Goal: Complete application form: Complete application form

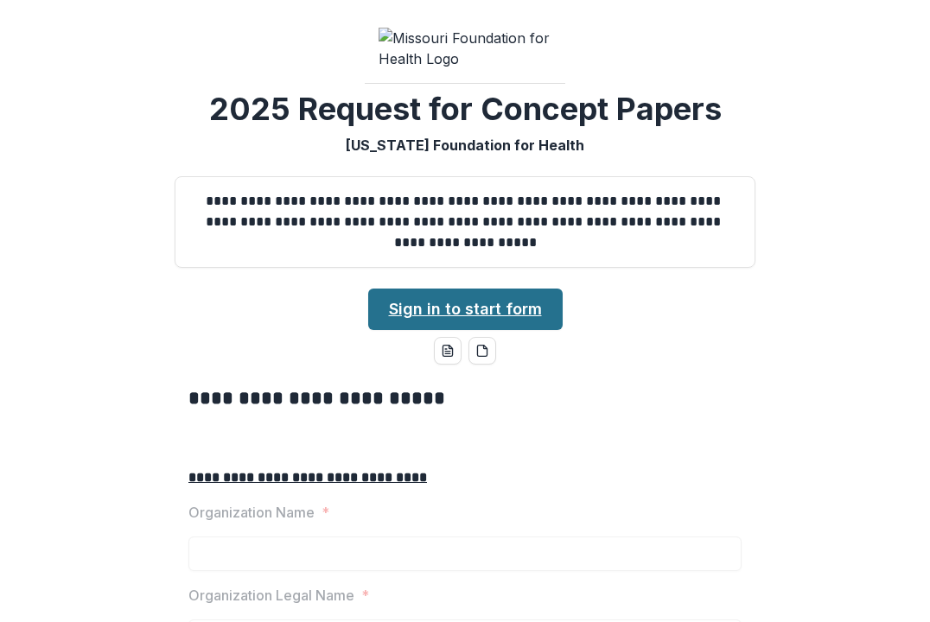
click at [510, 330] on link "Sign in to start form" at bounding box center [465, 309] width 195 height 41
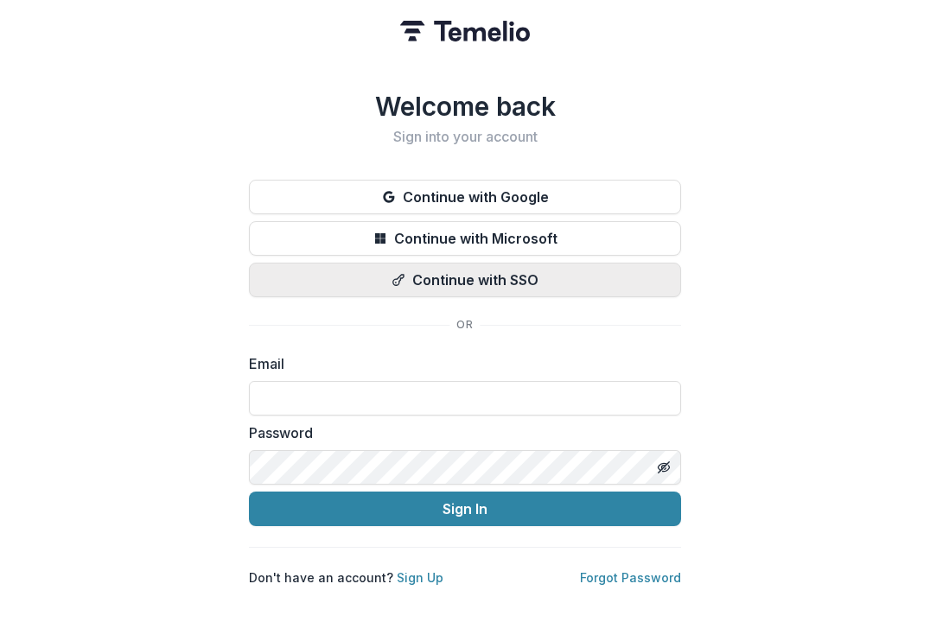
click at [533, 284] on button "Continue with SSO" at bounding box center [465, 280] width 432 height 35
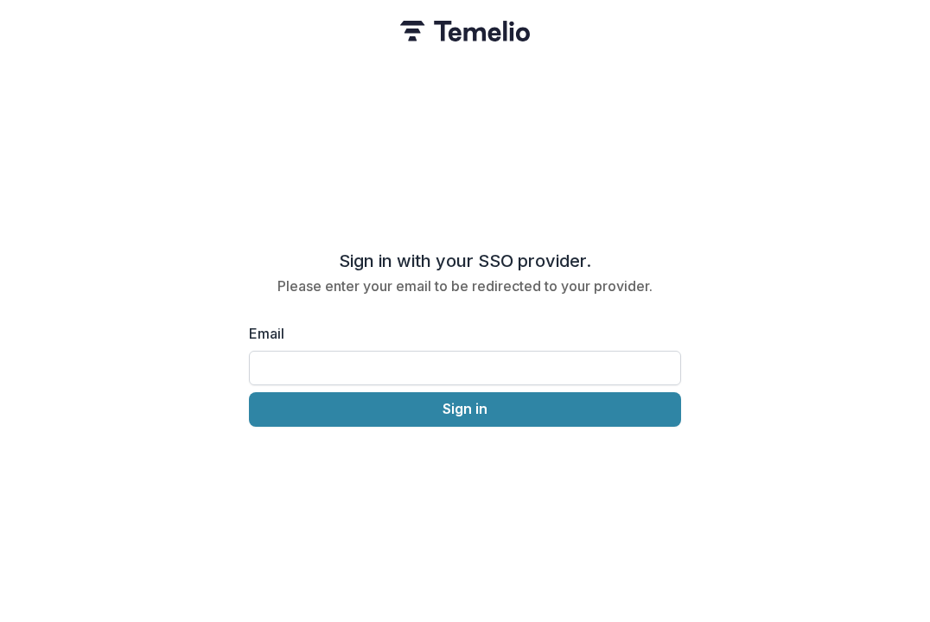
click at [396, 361] on input "Email" at bounding box center [465, 368] width 432 height 35
paste input "**********"
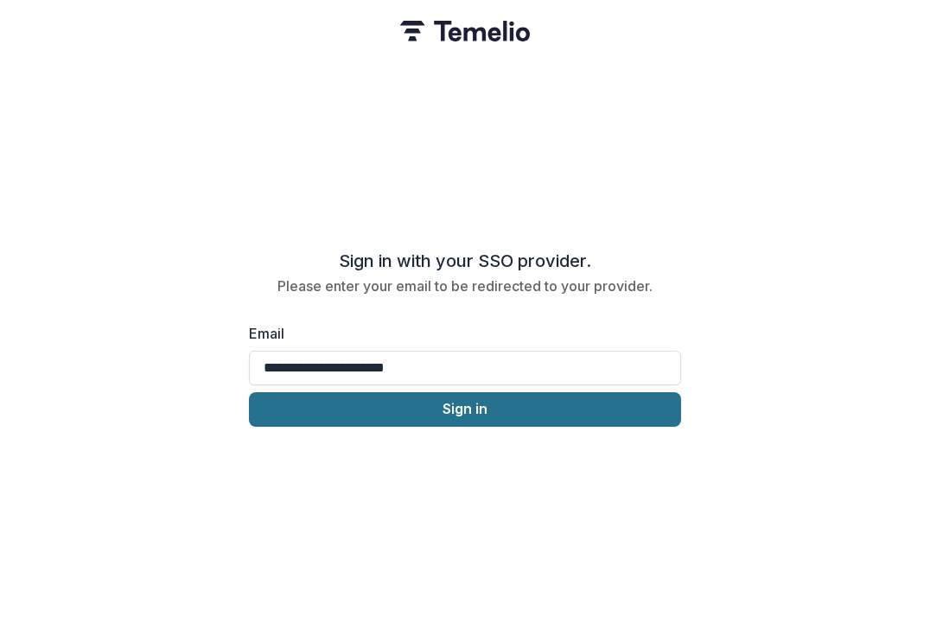
type input "**********"
click at [320, 405] on button "Sign in" at bounding box center [465, 410] width 432 height 35
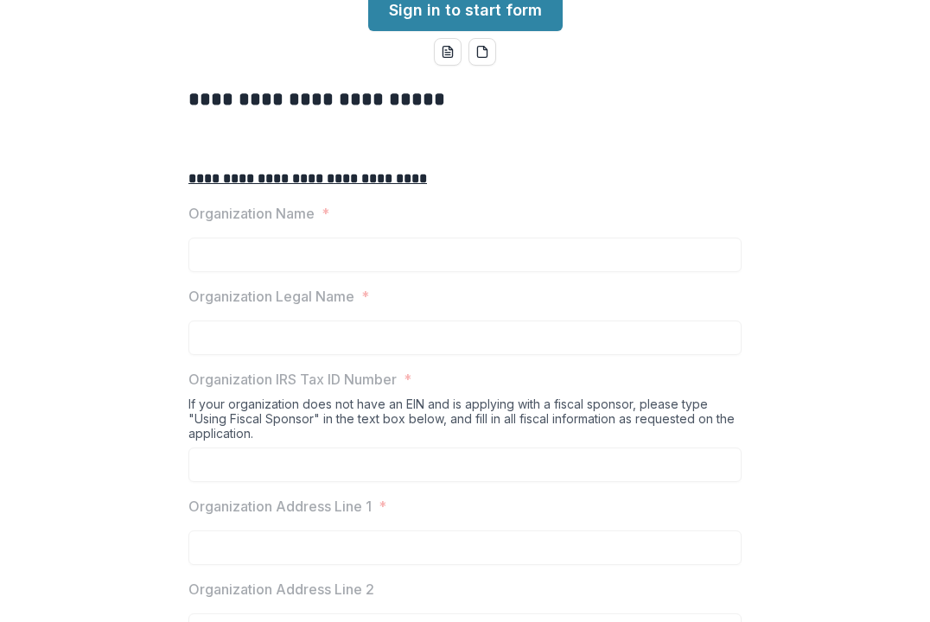
scroll to position [322, 0]
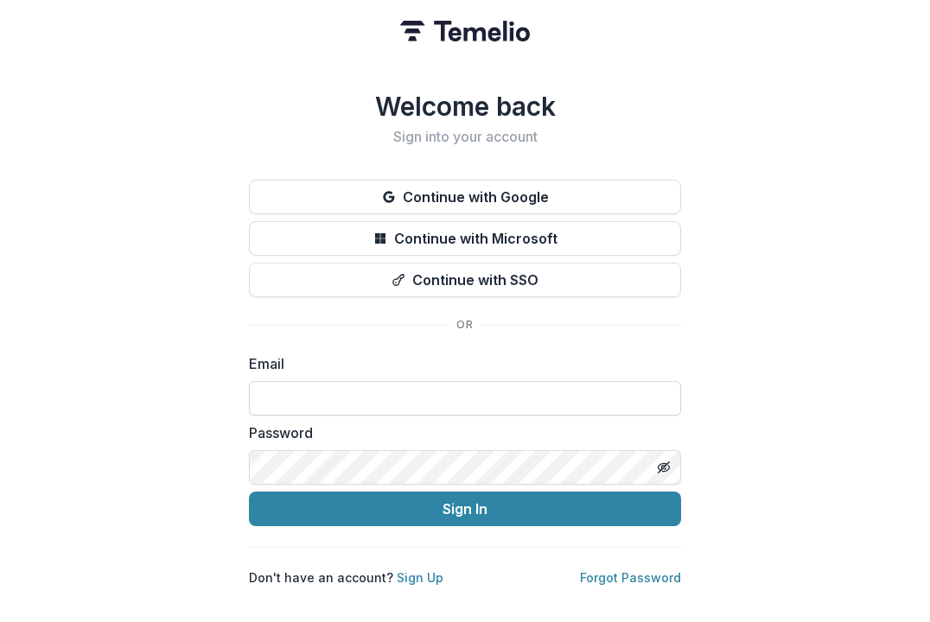
click at [361, 381] on input at bounding box center [465, 398] width 432 height 35
paste input "**********"
type input "**********"
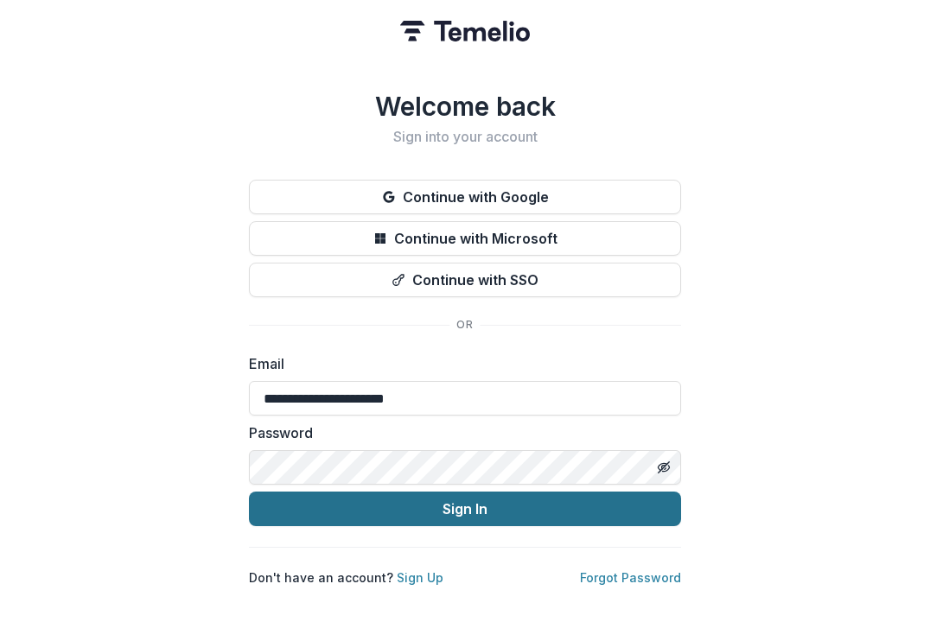
click at [364, 505] on button "Sign In" at bounding box center [465, 509] width 432 height 35
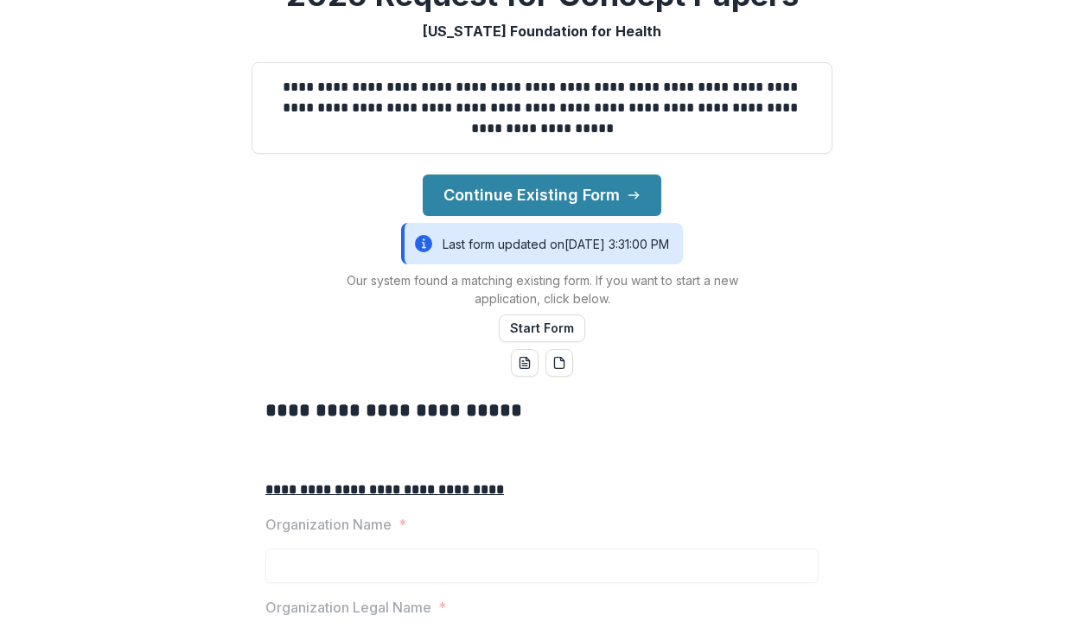
scroll to position [163, 0]
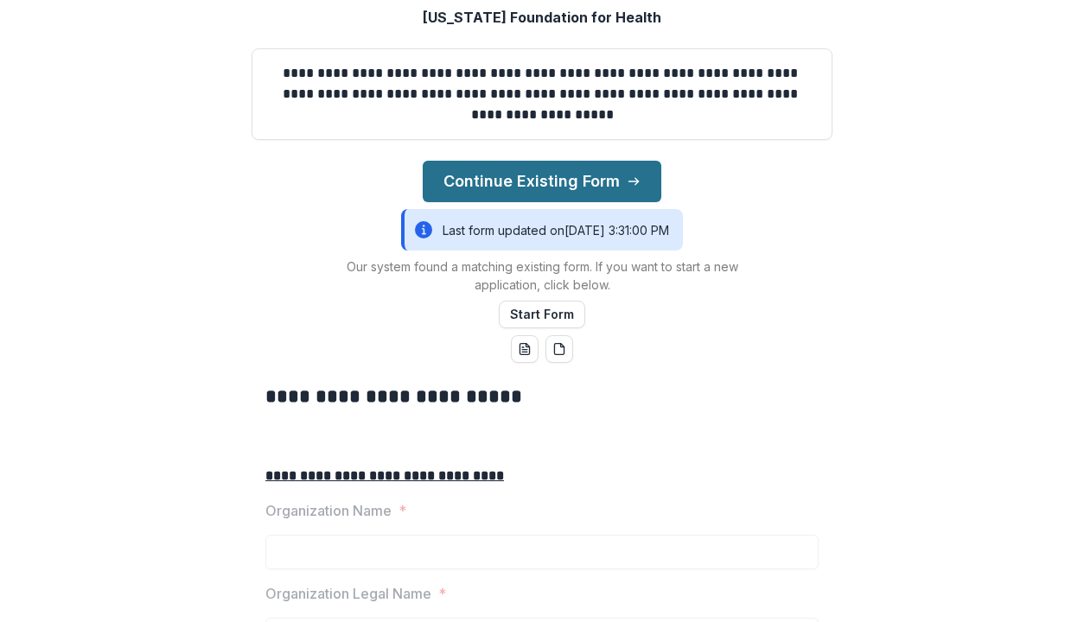
click at [527, 202] on button "Continue Existing Form" at bounding box center [542, 181] width 239 height 41
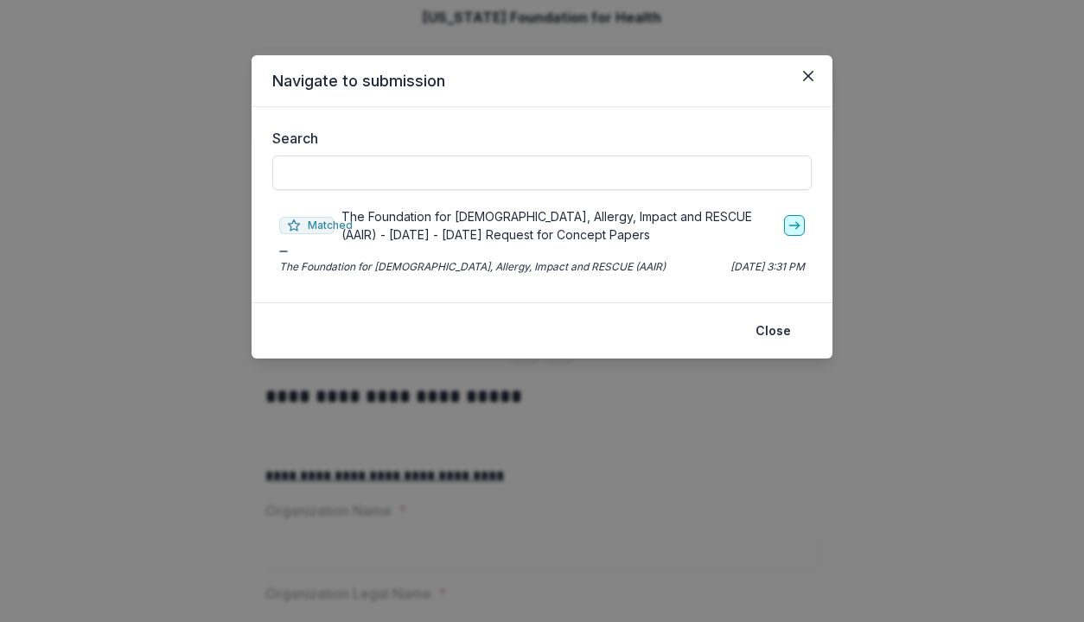
click at [800, 227] on icon "go-to" at bounding box center [795, 226] width 14 height 14
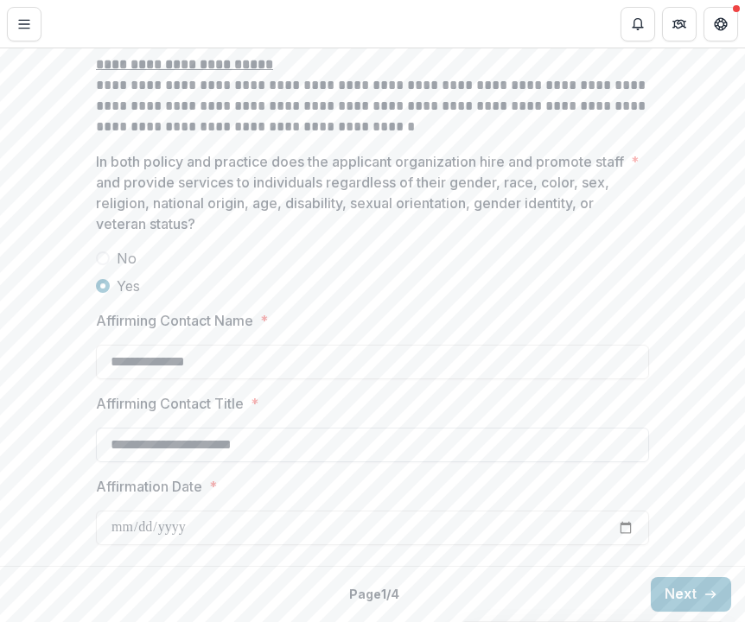
scroll to position [2446, 0]
drag, startPoint x: 250, startPoint y: 324, endPoint x: 55, endPoint y: 325, distance: 194.5
copy p "Affirming Contact Name"
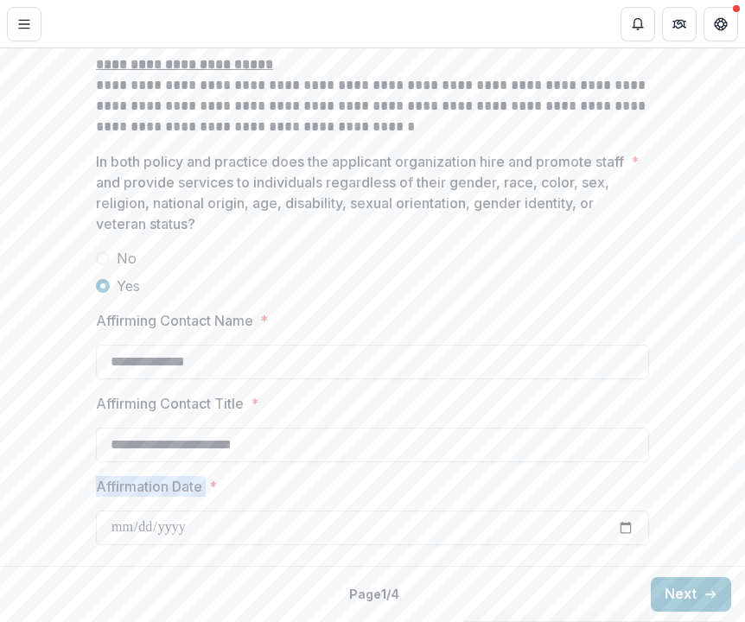
drag, startPoint x: 209, startPoint y: 489, endPoint x: 96, endPoint y: 489, distance: 113.3
click at [96, 489] on label "Affirmation Date *" at bounding box center [367, 486] width 543 height 21
copy p "Affirmation Date"
click at [672, 590] on button "Next" at bounding box center [691, 595] width 80 height 35
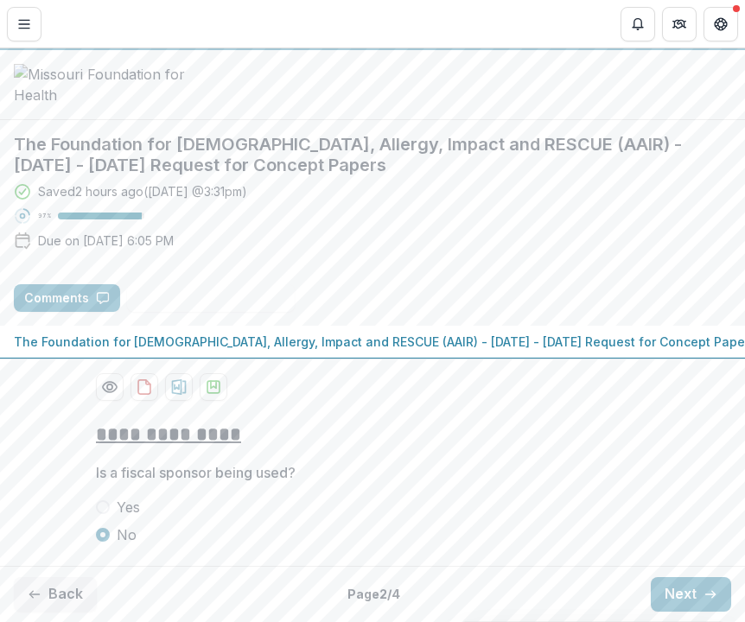
scroll to position [166, 0]
click at [668, 590] on button "Next" at bounding box center [691, 595] width 80 height 35
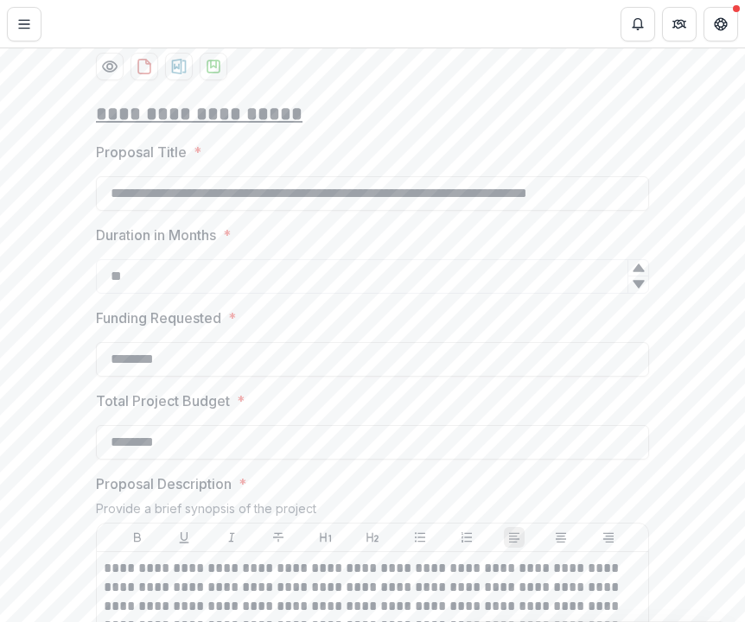
scroll to position [393, 0]
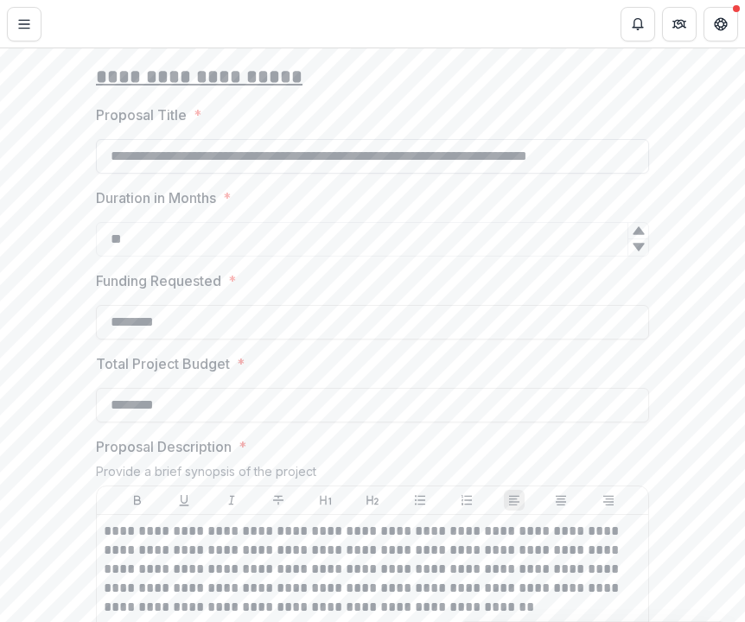
click at [556, 174] on input "**********" at bounding box center [372, 156] width 553 height 35
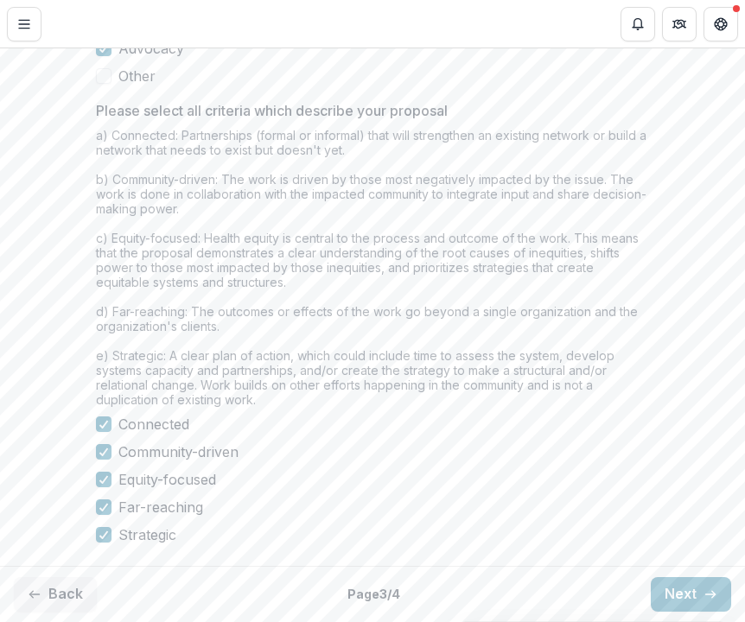
scroll to position [1624, 0]
click at [682, 590] on button "Next" at bounding box center [691, 595] width 80 height 35
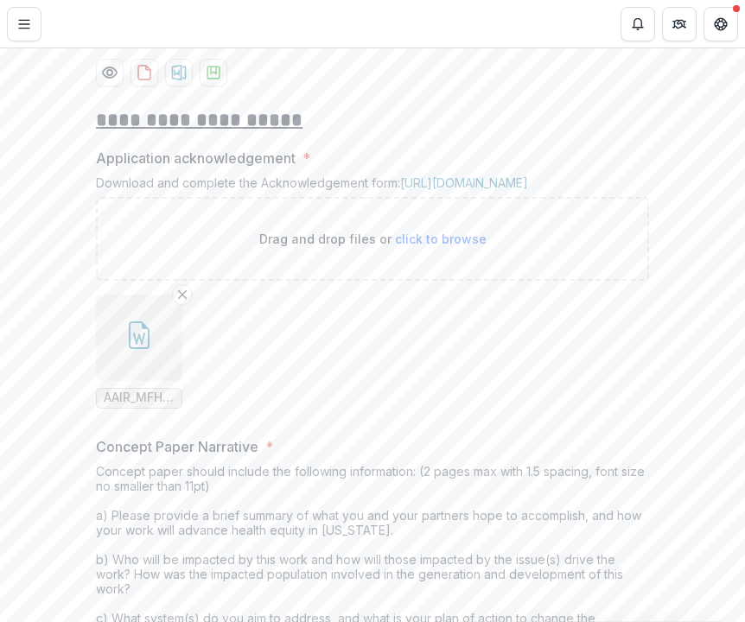
scroll to position [354, 0]
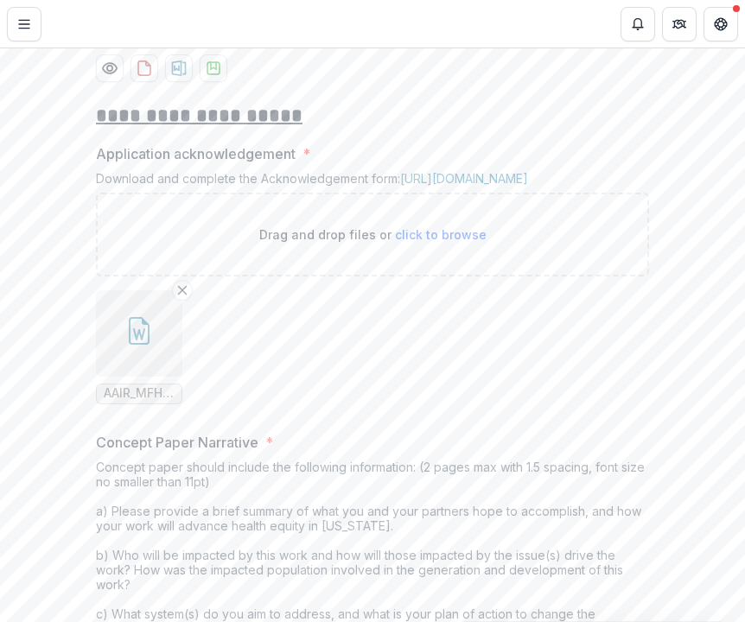
click at [124, 401] on span "AAIR_MFH-Grant-Acknowledgement_Signed.doc" at bounding box center [139, 393] width 71 height 15
click at [129, 345] on icon "button" at bounding box center [139, 331] width 21 height 28
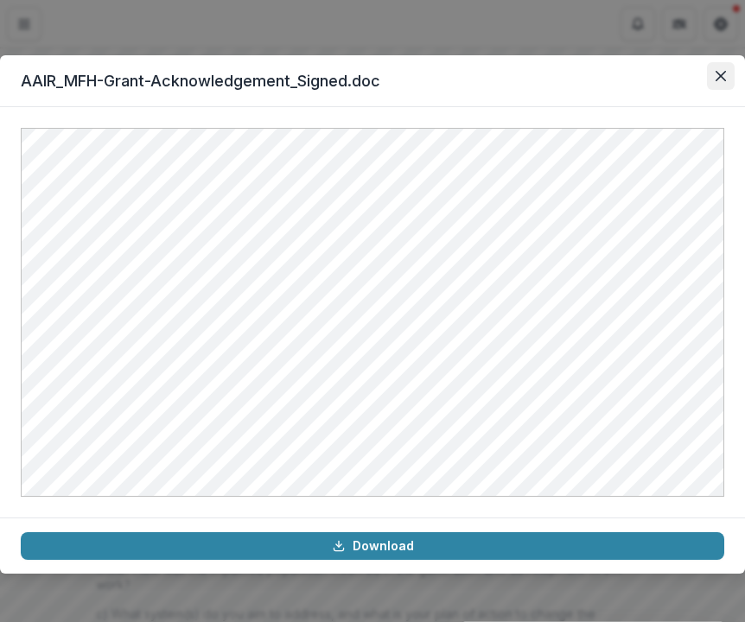
click at [720, 72] on icon "Close" at bounding box center [721, 76] width 10 height 10
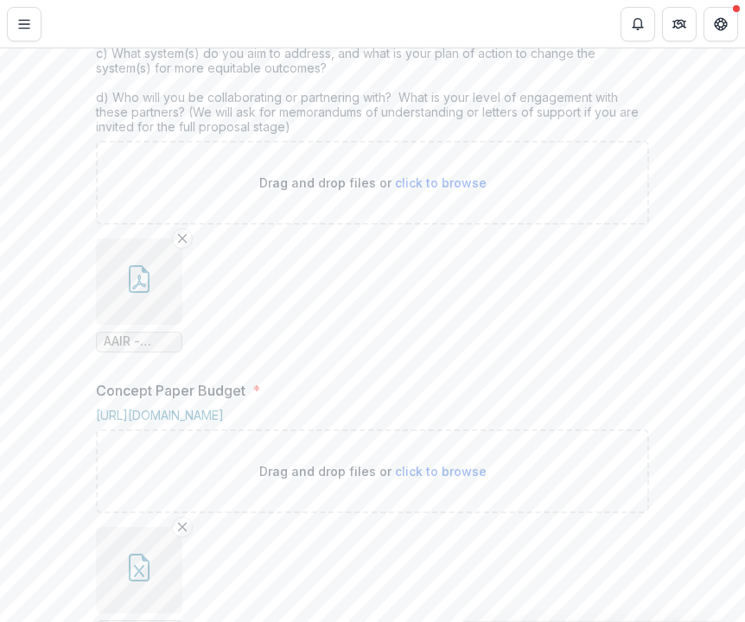
scroll to position [940, 0]
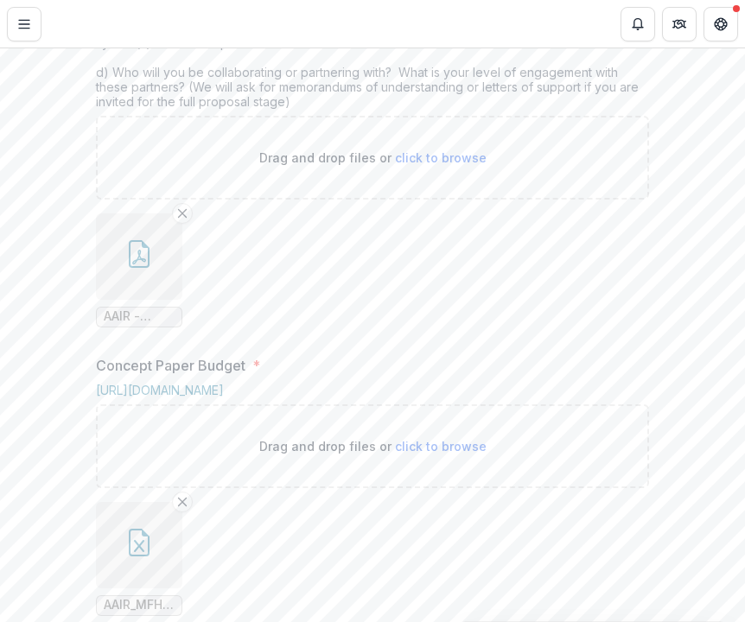
click at [139, 324] on span "AAIR - [US_STATE] Foundation for Health 2025 Concept Paper Narrative_Final.pdf" at bounding box center [139, 317] width 71 height 15
click at [142, 268] on icon "button" at bounding box center [139, 254] width 28 height 28
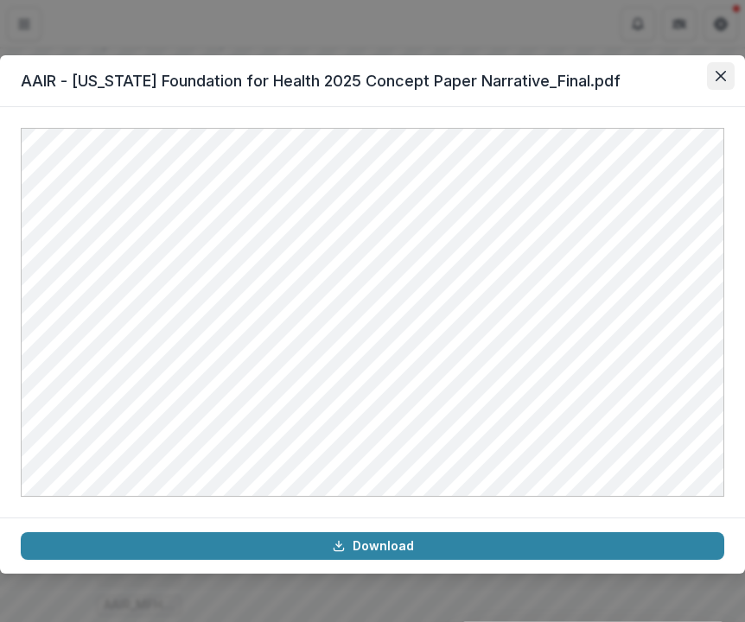
click at [720, 79] on icon "Close" at bounding box center [721, 76] width 10 height 10
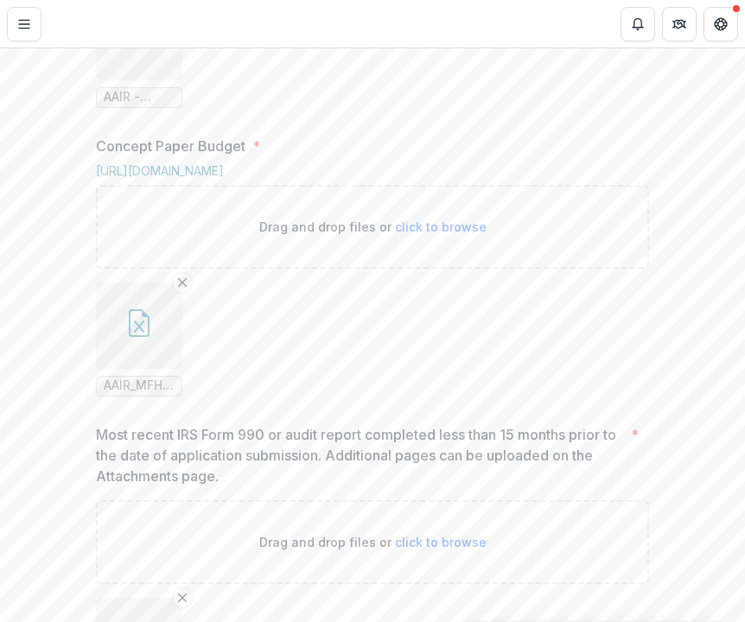
scroll to position [1286, 0]
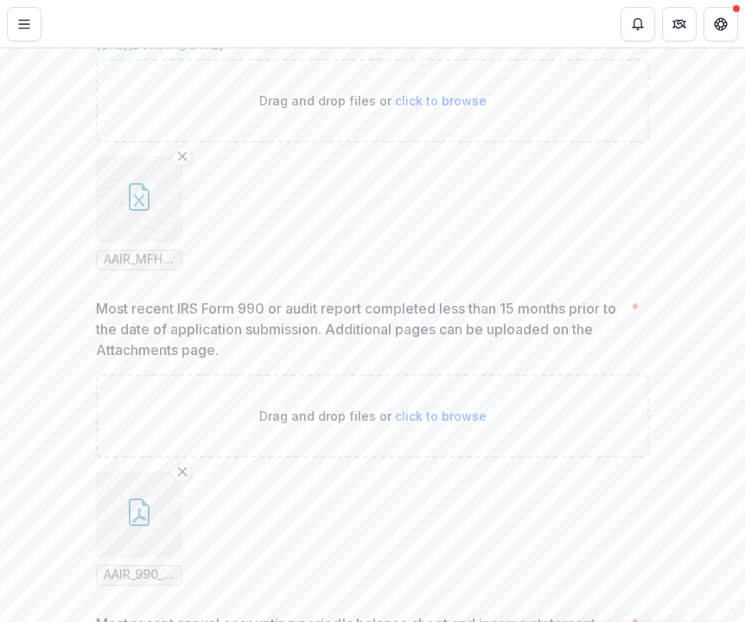
click at [131, 243] on button "button" at bounding box center [139, 199] width 86 height 86
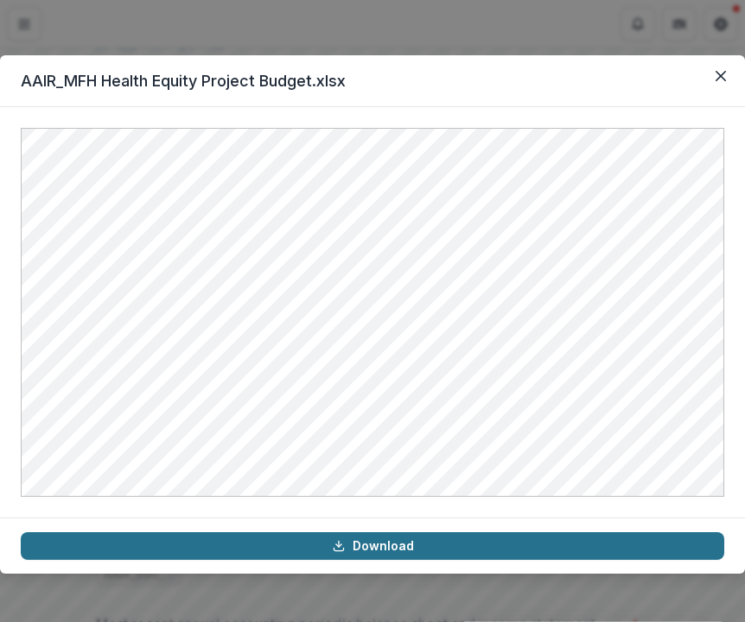
click at [271, 550] on link "Download" at bounding box center [373, 547] width 704 height 28
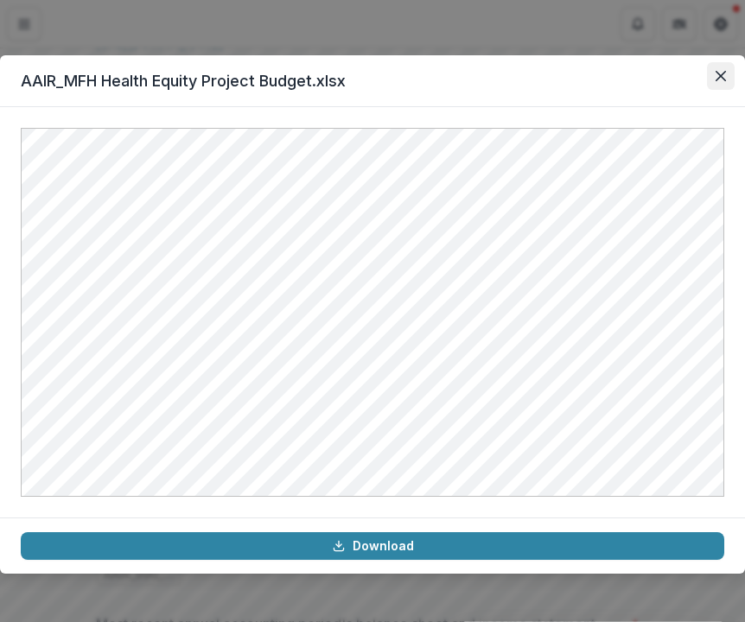
click at [722, 75] on icon "Close" at bounding box center [721, 76] width 10 height 10
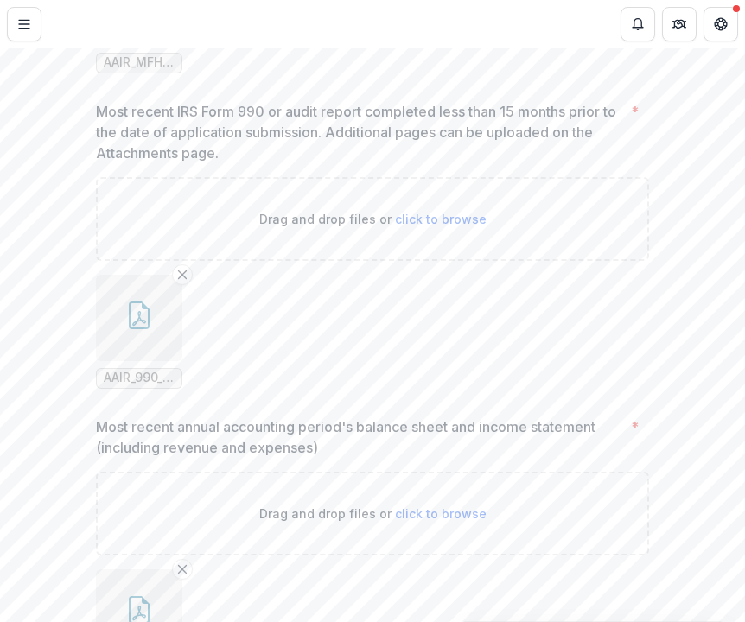
scroll to position [1624, 0]
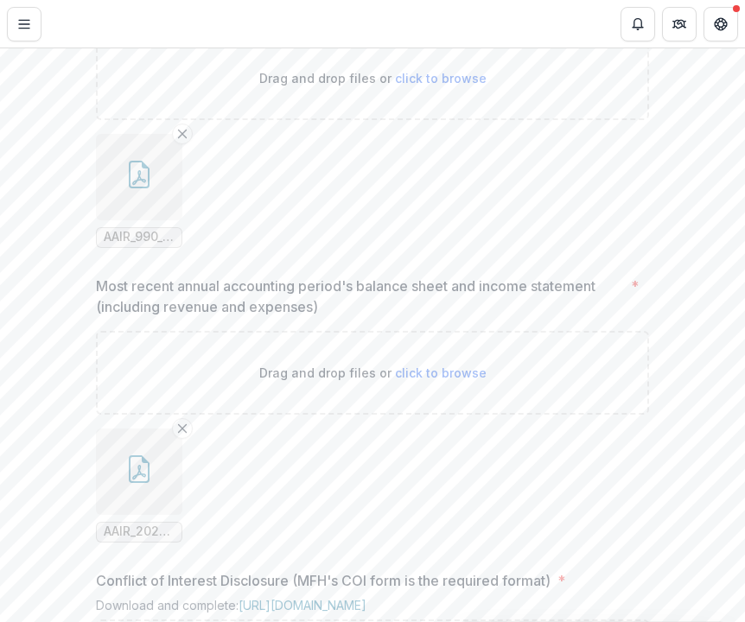
click at [125, 188] on icon "button" at bounding box center [139, 175] width 28 height 28
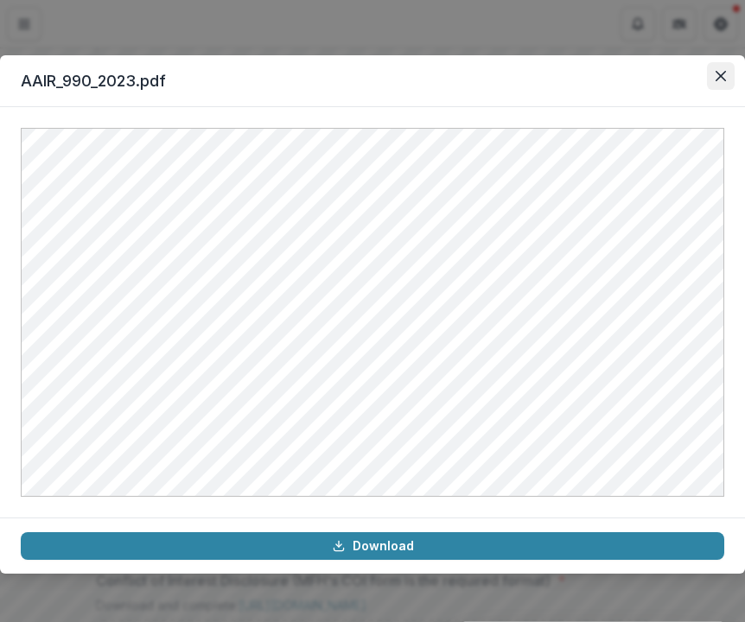
click at [725, 82] on button "Close" at bounding box center [721, 76] width 28 height 28
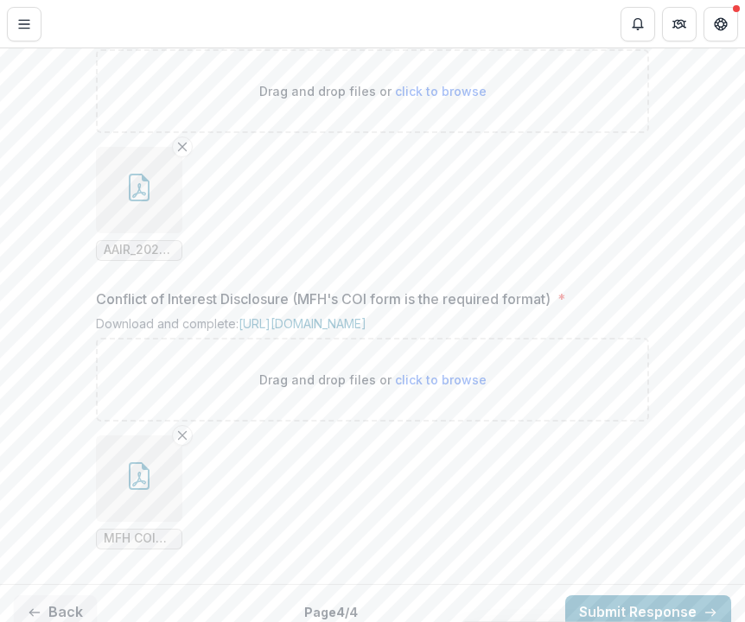
scroll to position [1916, 0]
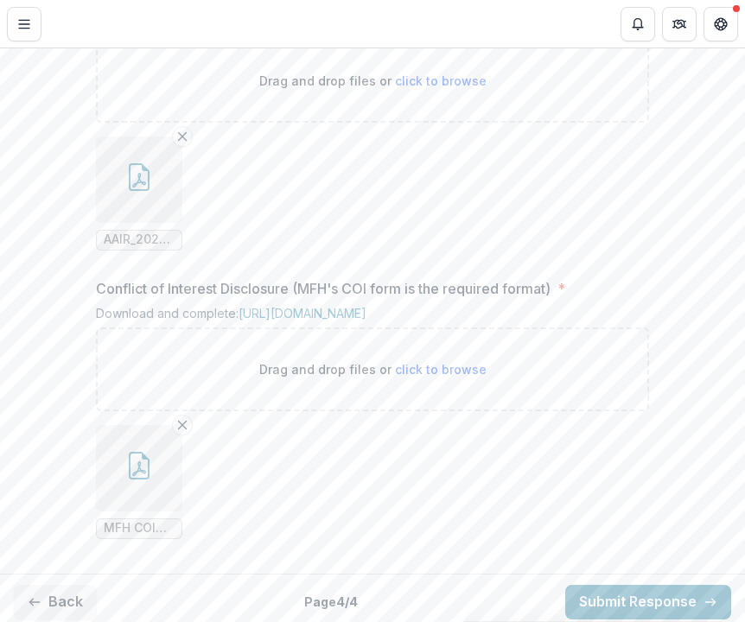
click at [144, 223] on button "button" at bounding box center [139, 180] width 86 height 86
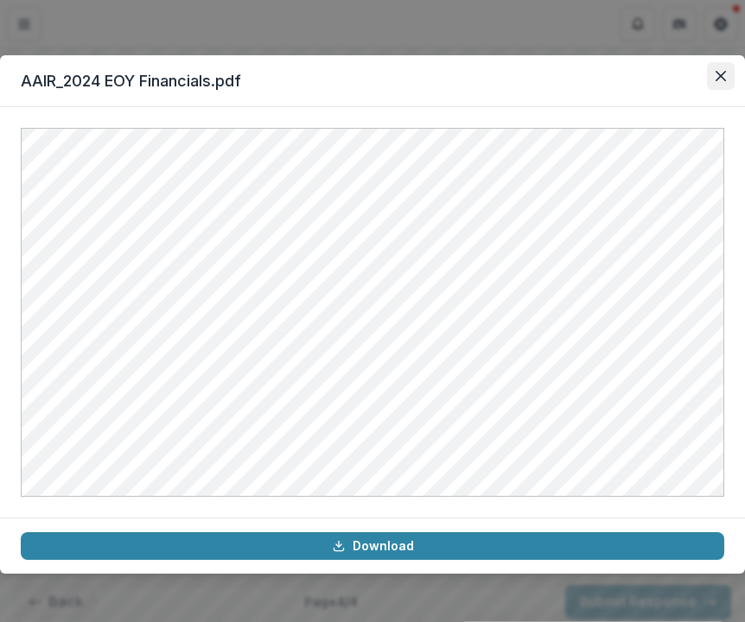
click at [729, 74] on button "Close" at bounding box center [721, 76] width 28 height 28
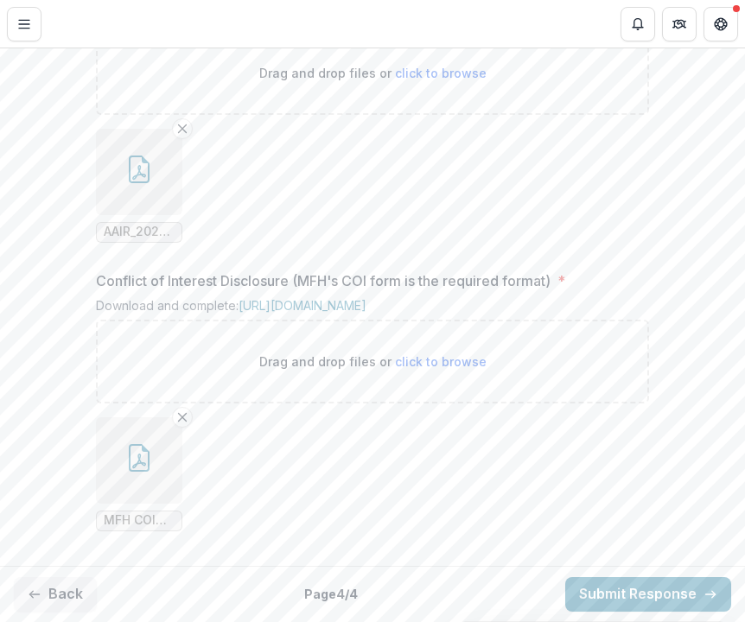
scroll to position [2084, 0]
click at [135, 472] on button "button" at bounding box center [139, 461] width 86 height 86
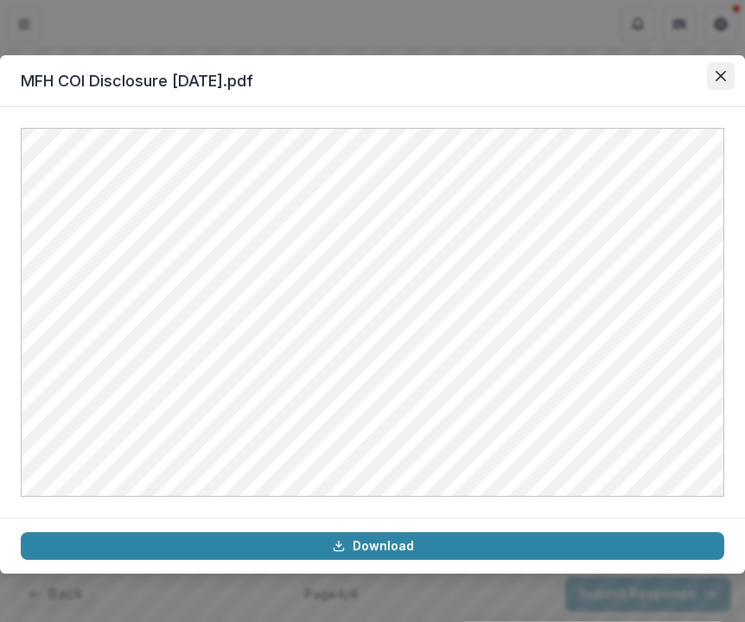
click at [727, 68] on button "Close" at bounding box center [721, 76] width 28 height 28
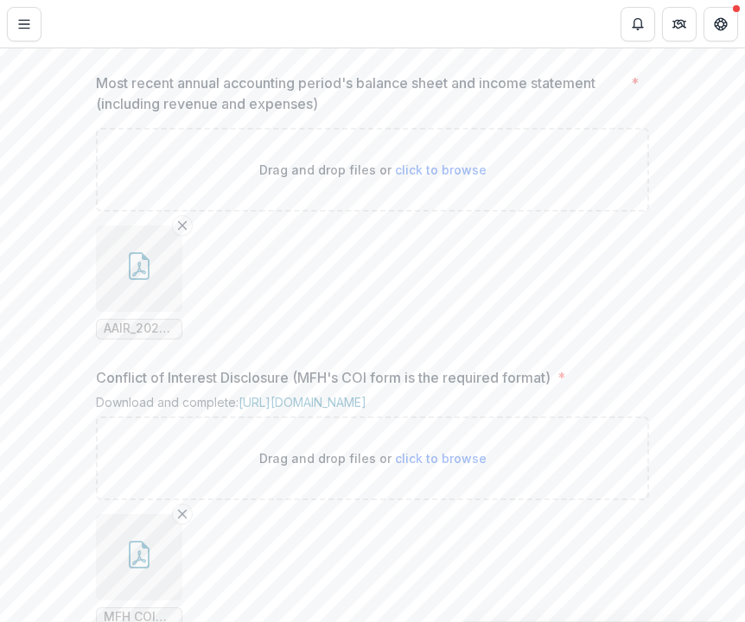
scroll to position [1836, 0]
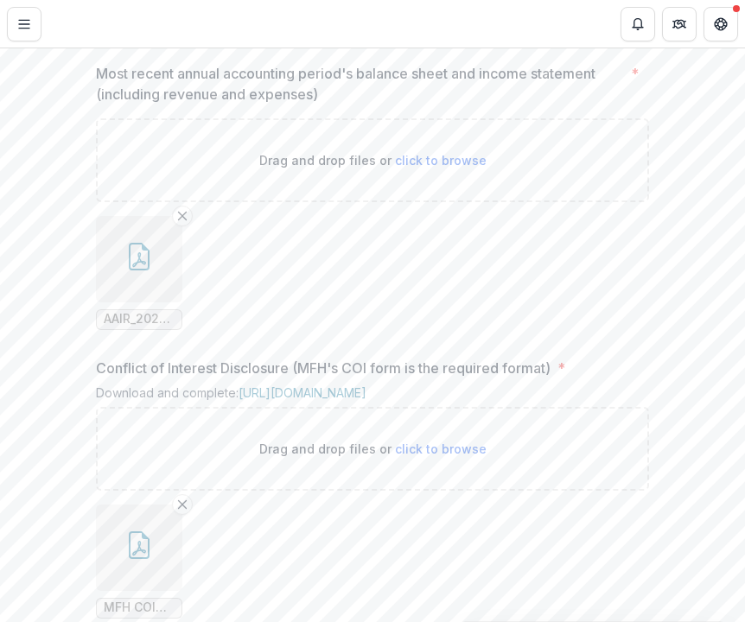
click at [161, 303] on button "button" at bounding box center [139, 259] width 86 height 86
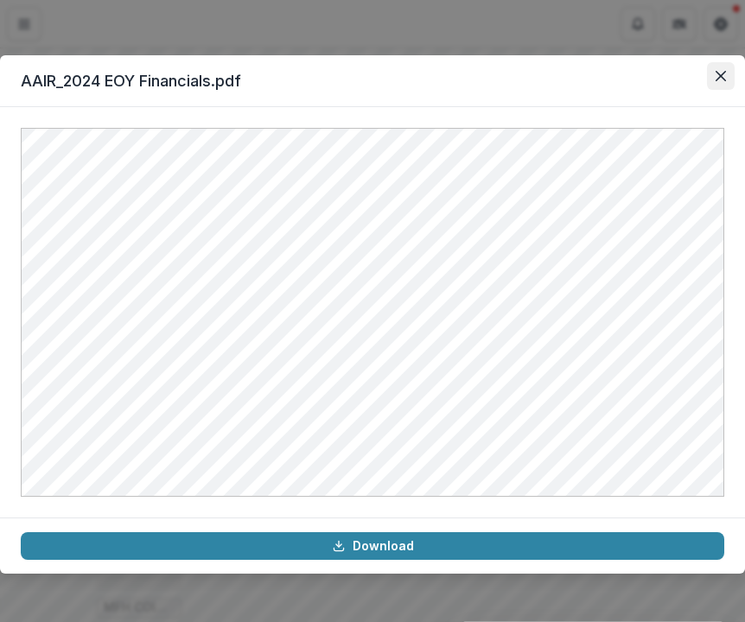
click at [726, 79] on button "Close" at bounding box center [721, 76] width 28 height 28
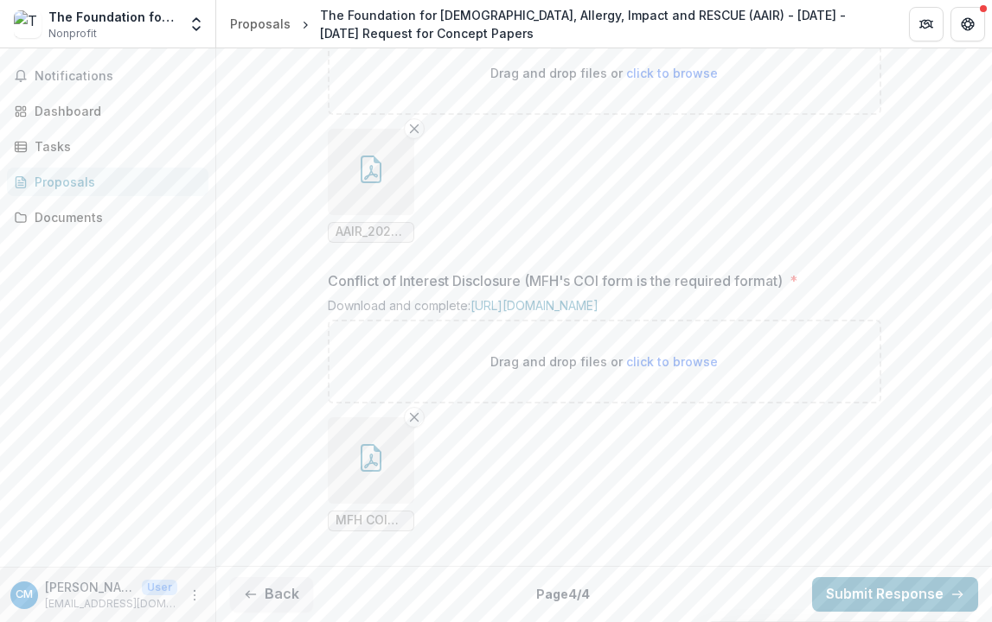
scroll to position [2050, 0]
click at [871, 596] on button "Submit Response" at bounding box center [895, 595] width 166 height 35
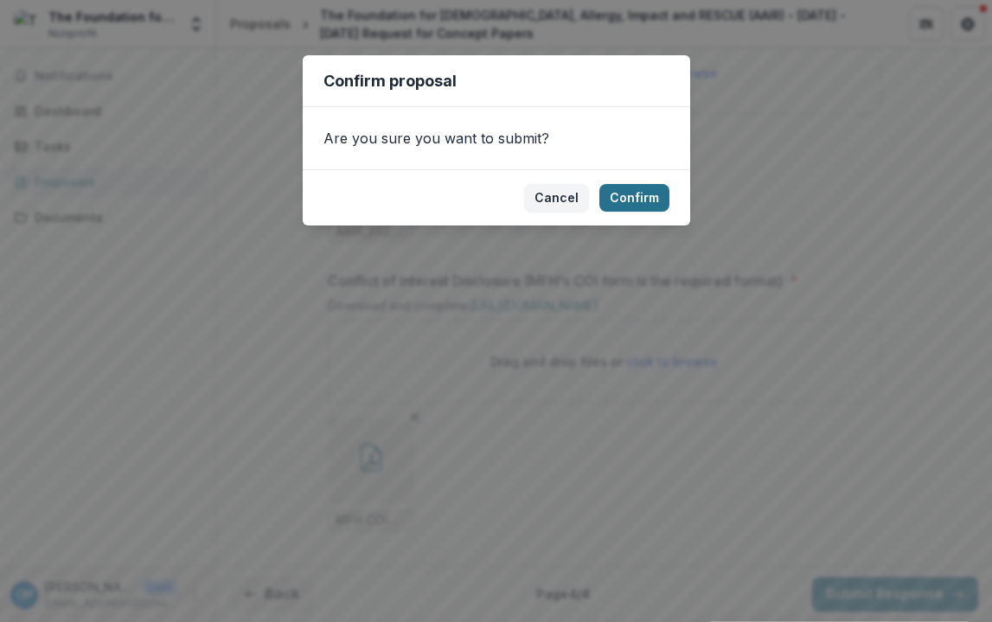
click at [647, 196] on button "Confirm" at bounding box center [634, 198] width 70 height 28
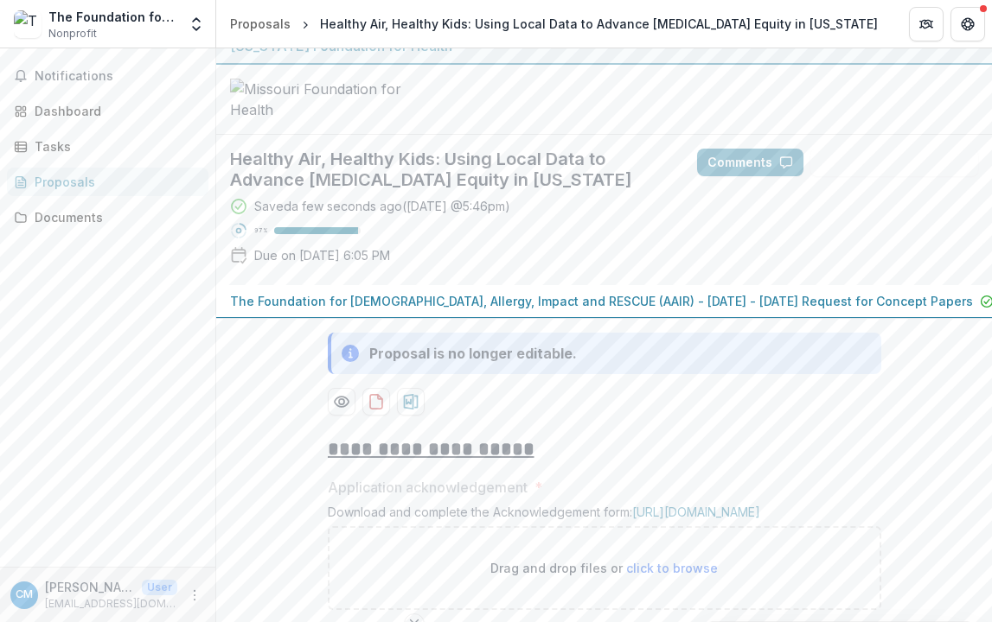
scroll to position [0, 0]
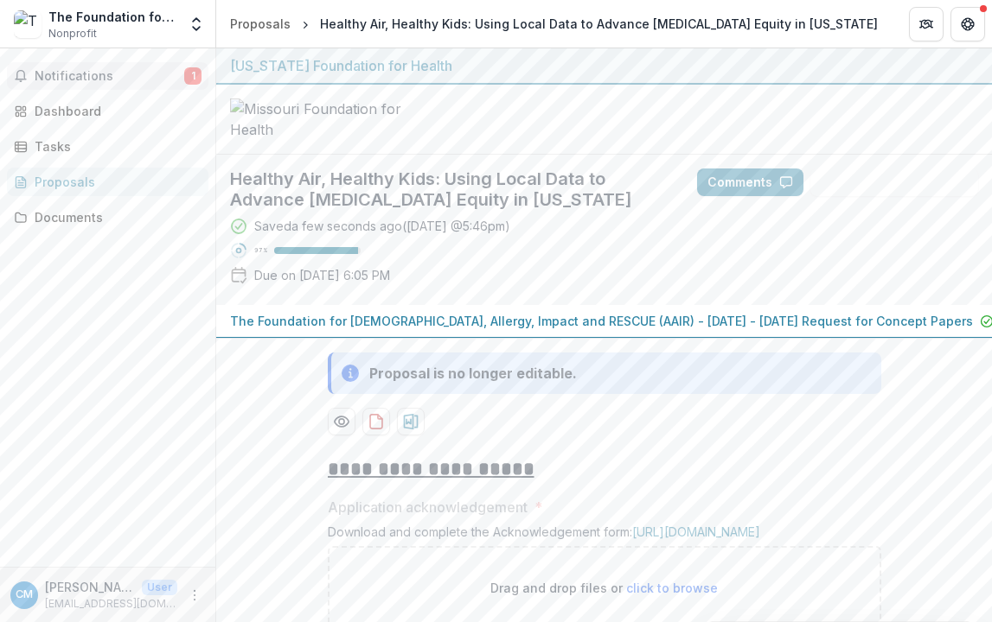
click at [184, 69] on span "1" at bounding box center [192, 75] width 17 height 17
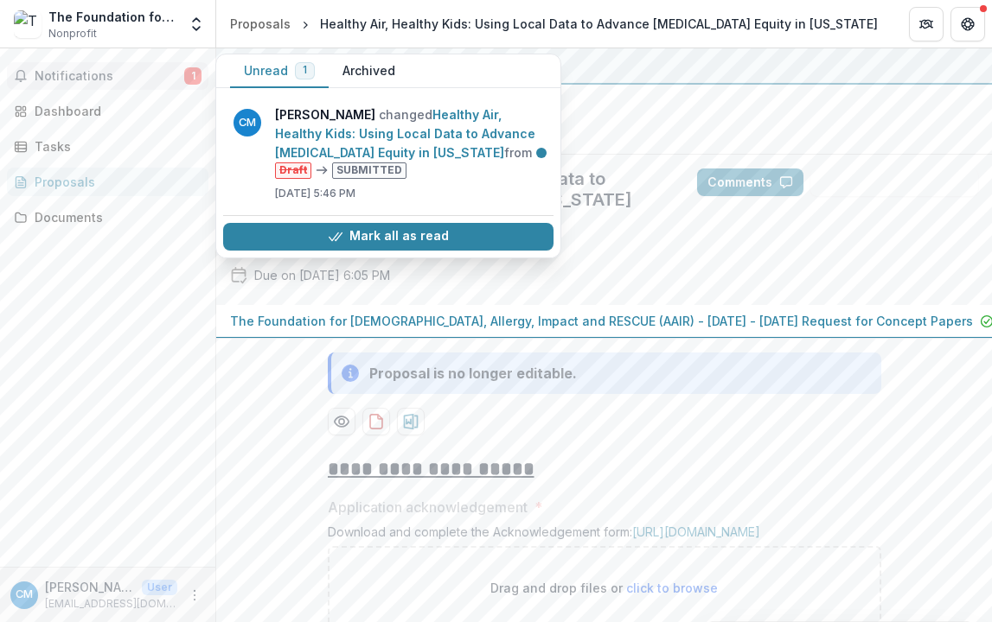
click at [272, 75] on button "Unread 1" at bounding box center [279, 71] width 99 height 34
click at [91, 73] on span "Notifications" at bounding box center [110, 76] width 150 height 15
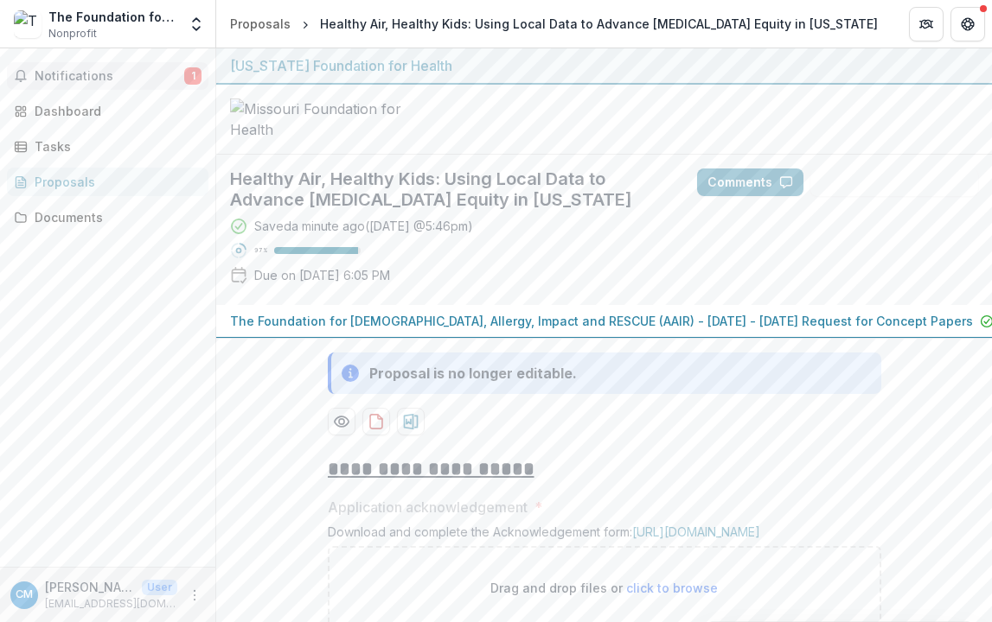
click at [99, 72] on span "Notifications" at bounding box center [110, 76] width 150 height 15
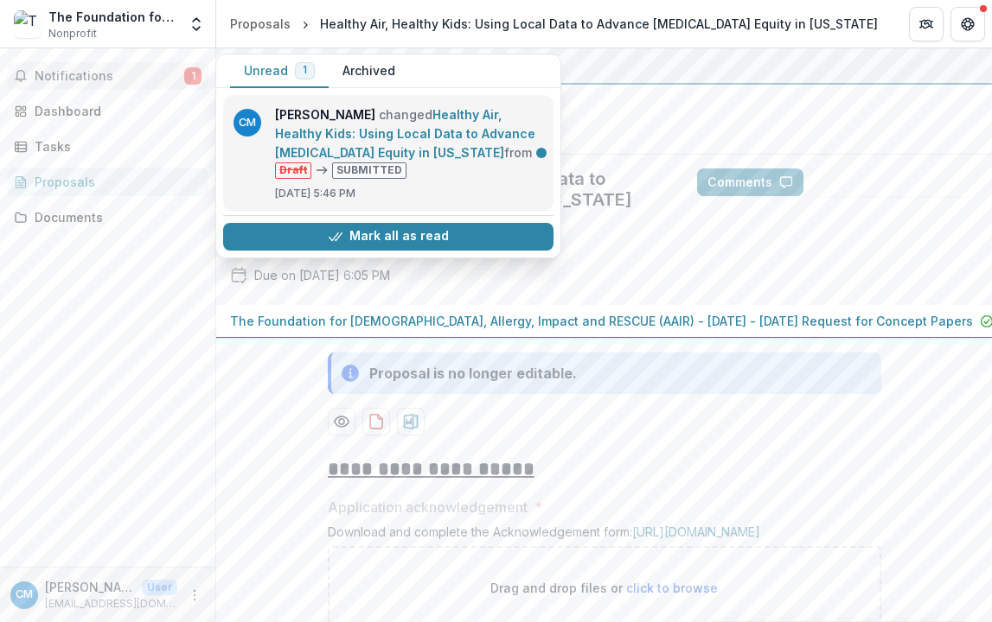
click at [381, 160] on link "Healthy Air, Healthy Kids: Using Local Data to Advance [MEDICAL_DATA] Equity in…" at bounding box center [405, 133] width 260 height 53
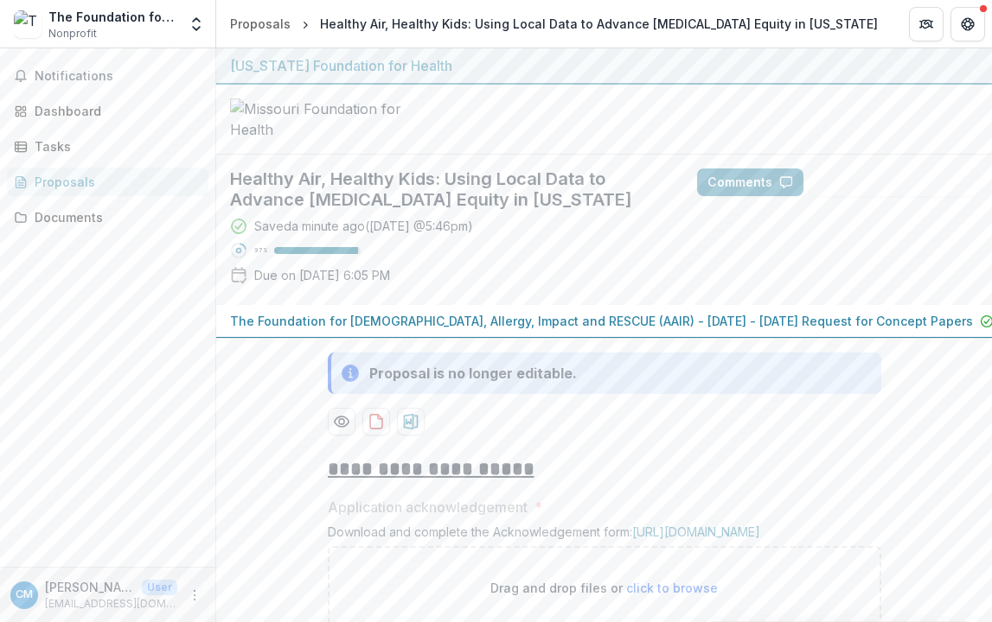
click at [68, 178] on div "Proposals" at bounding box center [115, 182] width 160 height 18
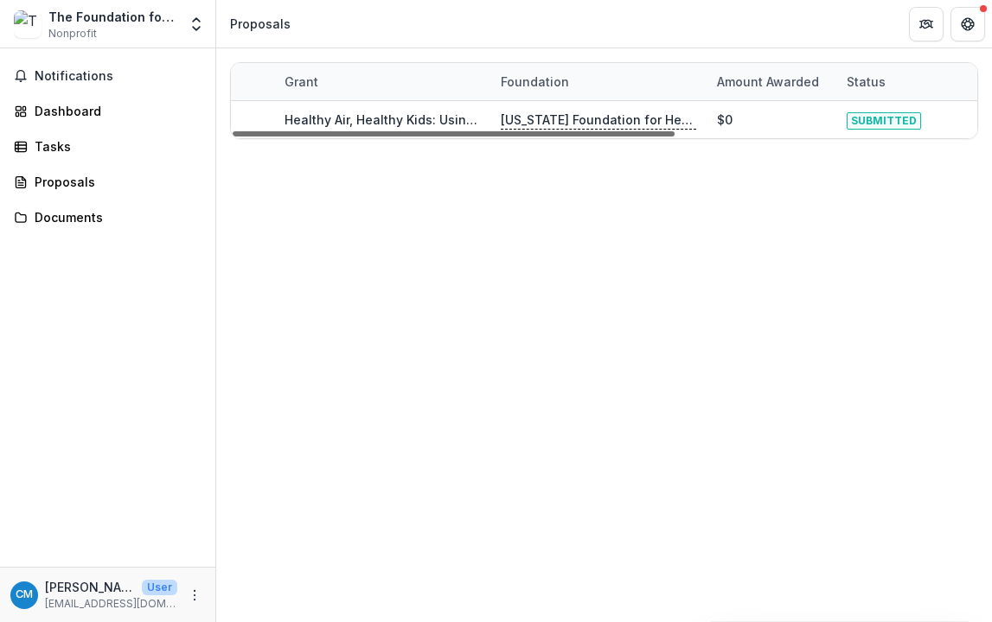
click at [360, 131] on div at bounding box center [454, 133] width 442 height 5
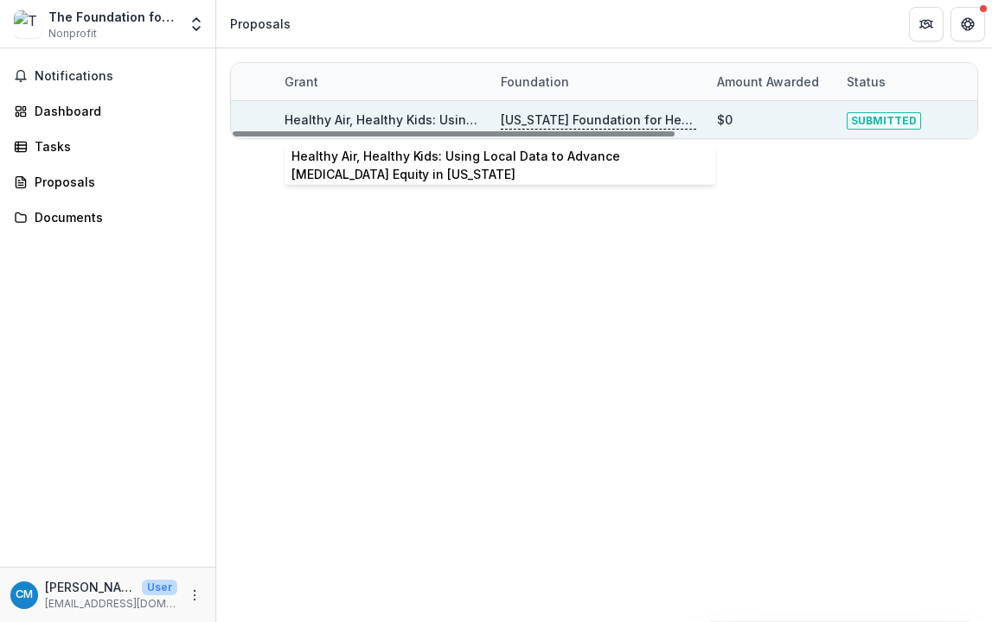
click at [359, 113] on link "Healthy Air, Healthy Kids: Using Local Data to Advance [MEDICAL_DATA] Equity in…" at bounding box center [563, 119] width 558 height 15
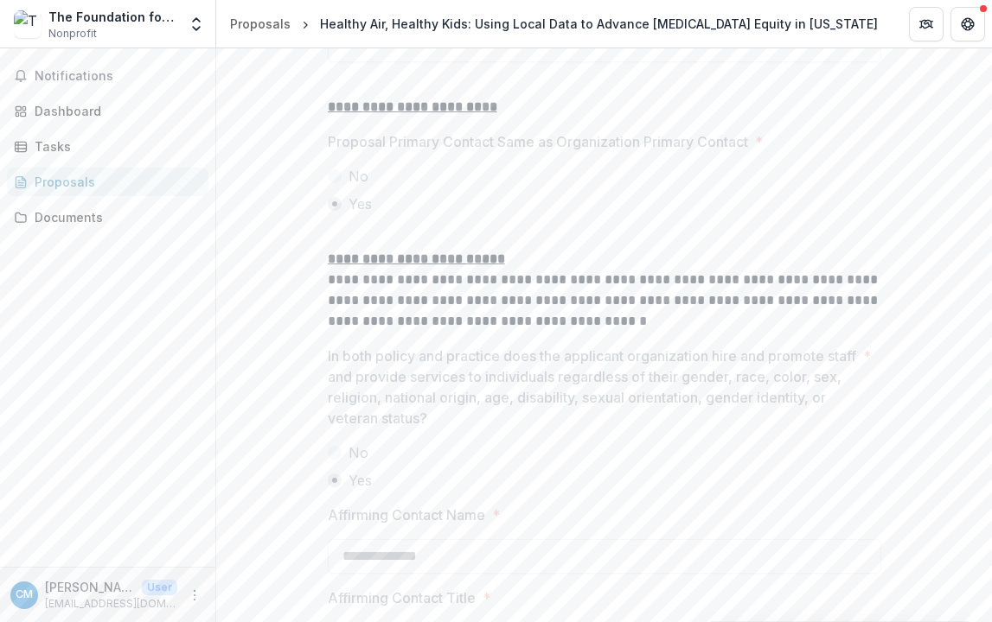
scroll to position [2451, 0]
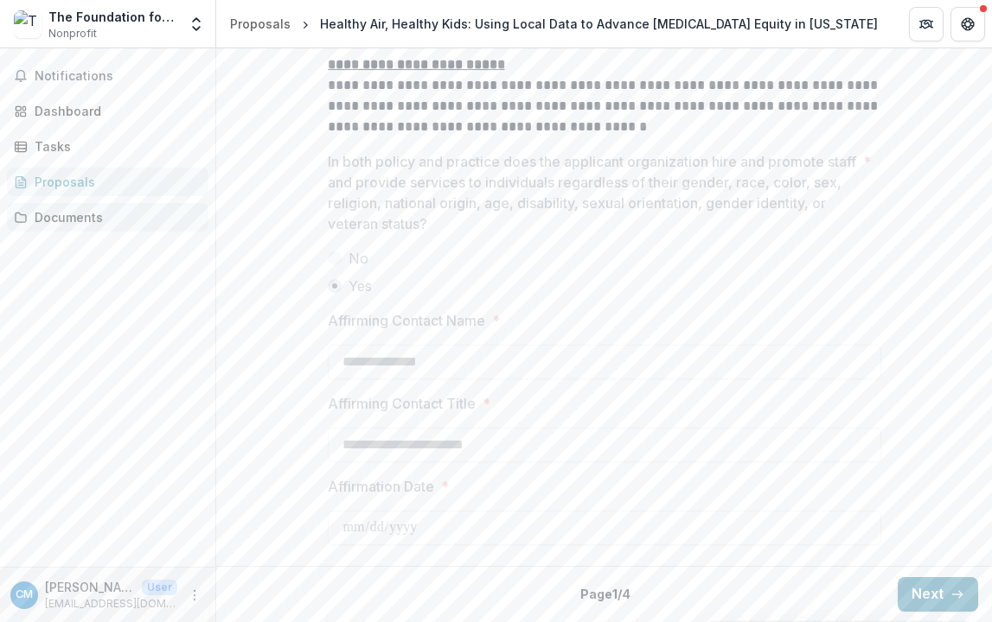
click at [60, 221] on div "Documents" at bounding box center [115, 217] width 160 height 18
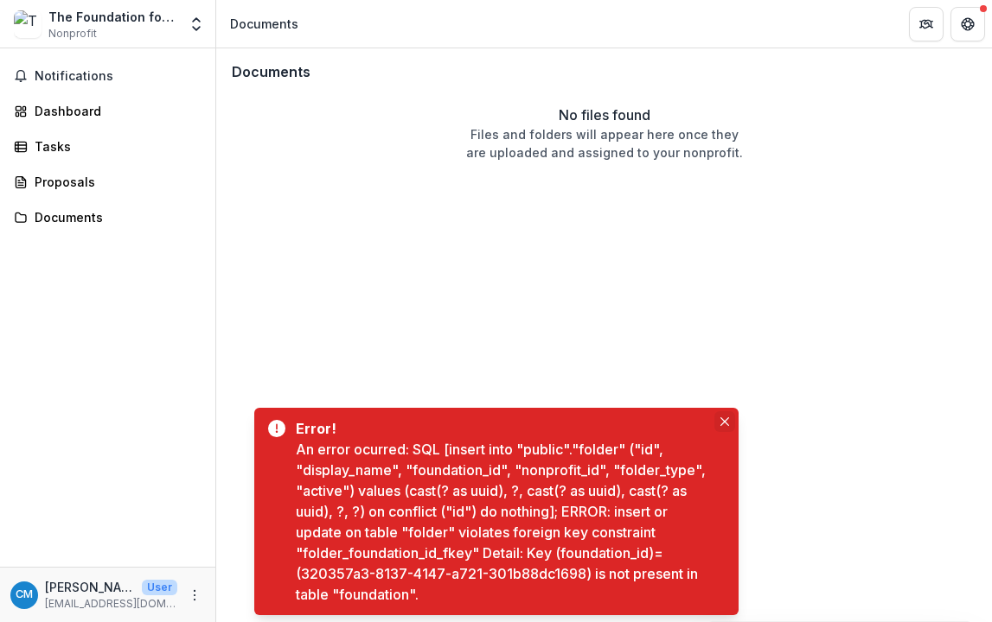
click at [728, 420] on icon "Close" at bounding box center [724, 422] width 9 height 9
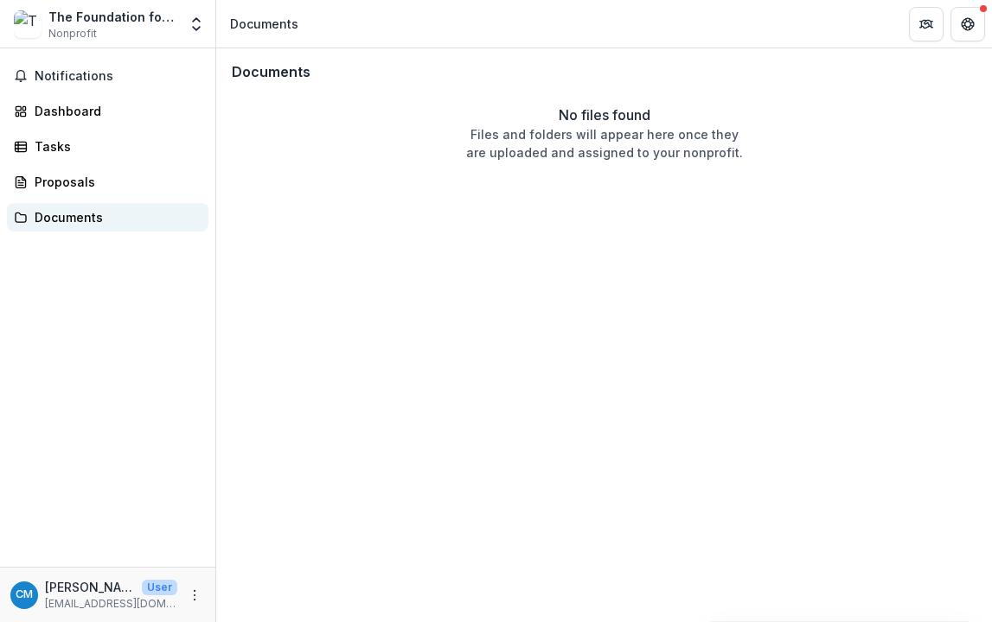
click at [64, 218] on div "Documents" at bounding box center [115, 217] width 160 height 18
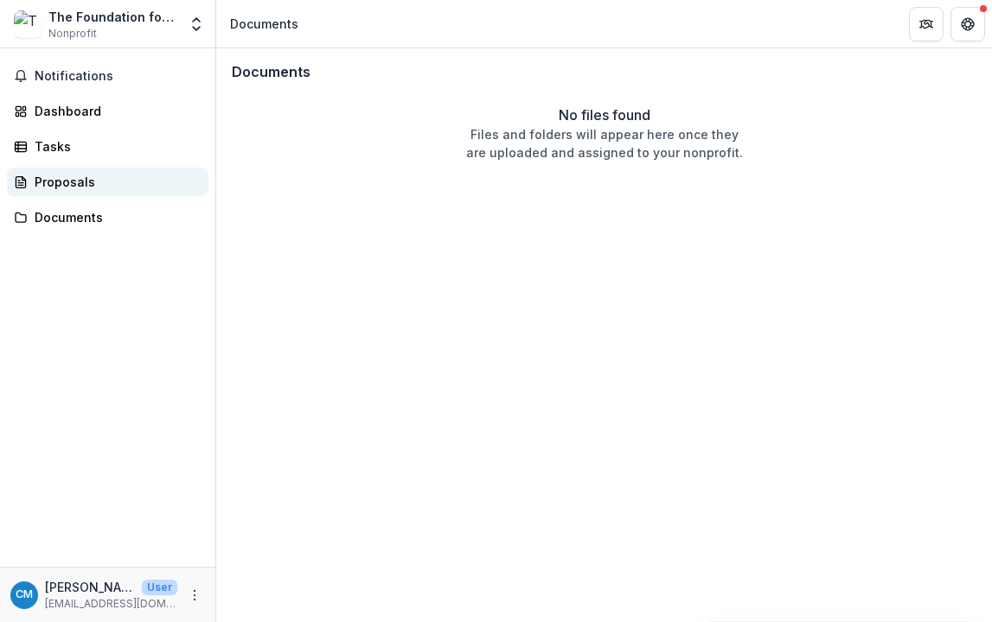
click at [67, 181] on div "Proposals" at bounding box center [115, 182] width 160 height 18
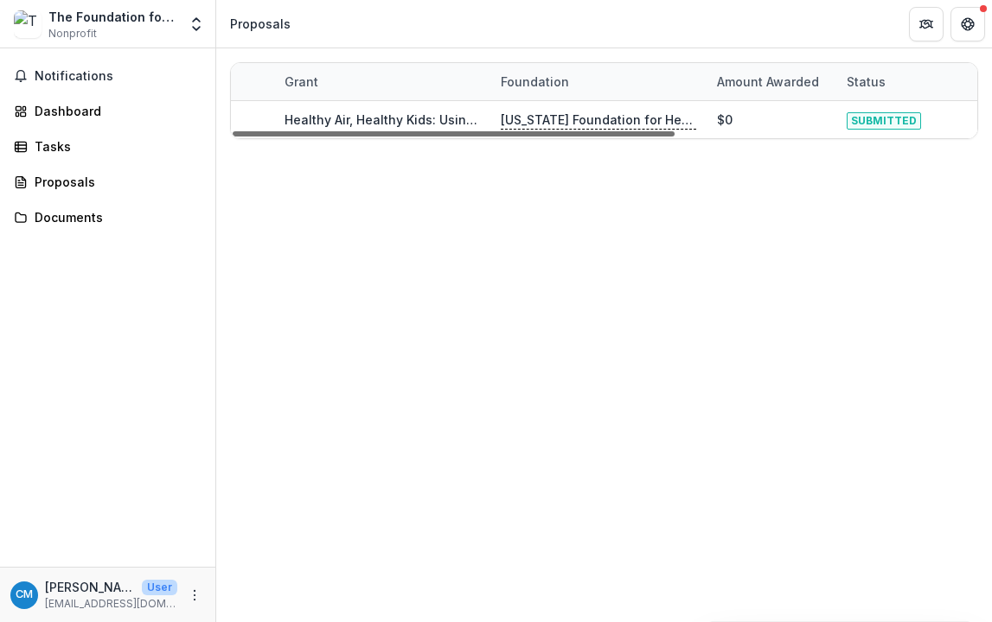
click at [435, 131] on div at bounding box center [454, 133] width 442 height 5
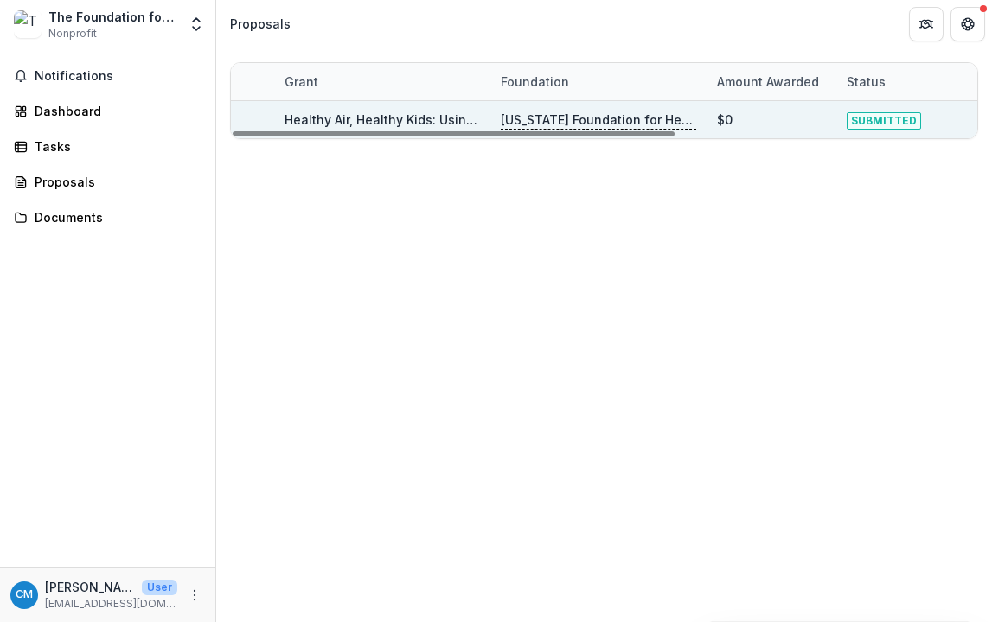
click at [561, 117] on p "[US_STATE] Foundation for Health" at bounding box center [598, 120] width 195 height 19
click at [381, 116] on link "Healthy Air, Healthy Kids: Using Local Data to Advance [MEDICAL_DATA] Equity in…" at bounding box center [563, 119] width 558 height 15
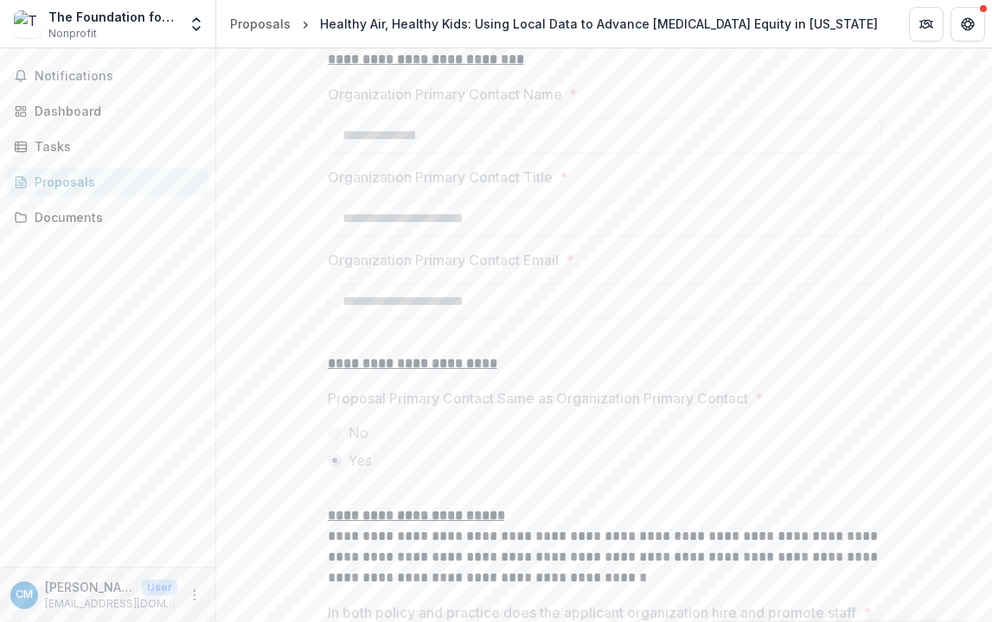
scroll to position [2451, 0]
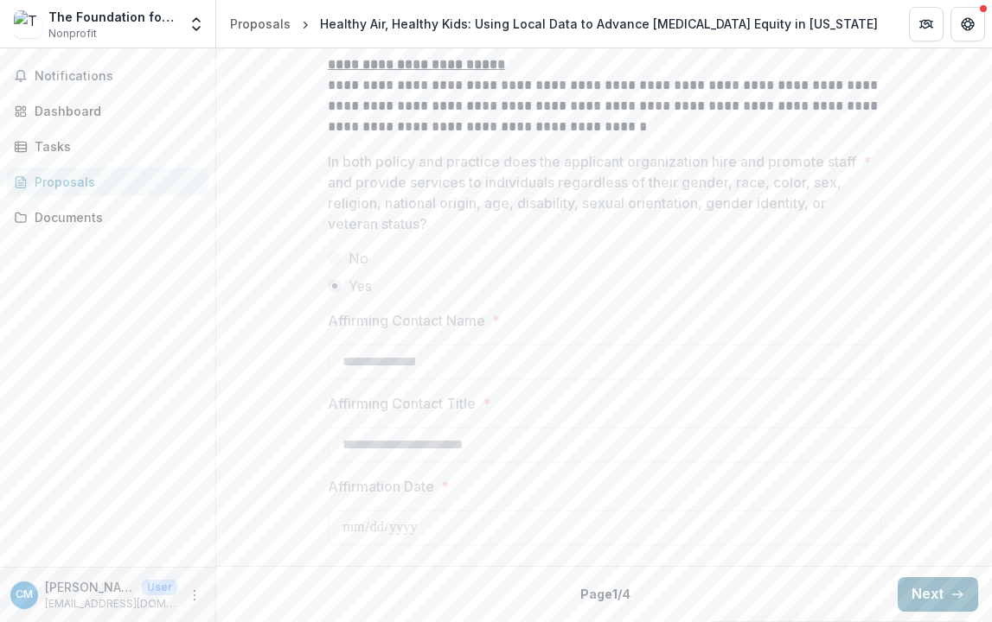
click at [900, 600] on button "Next" at bounding box center [937, 595] width 80 height 35
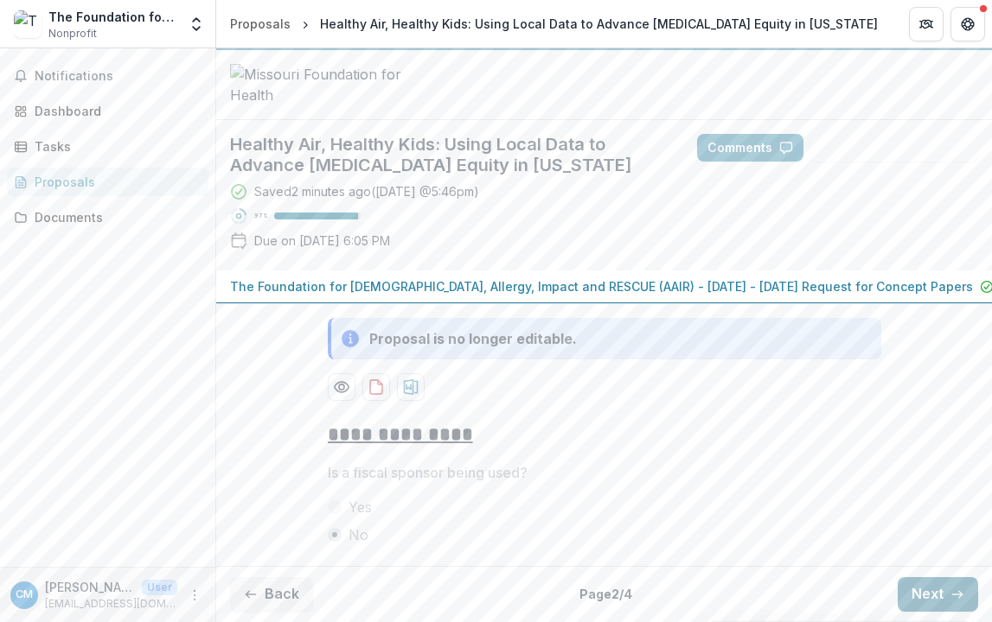
click at [900, 600] on button "Next" at bounding box center [937, 595] width 80 height 35
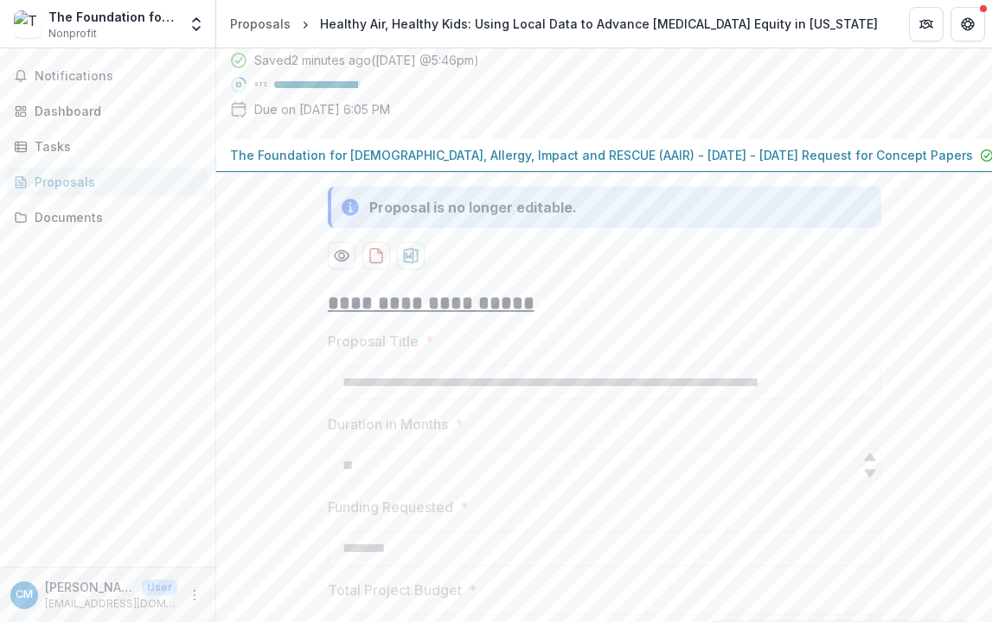
scroll to position [1624, 0]
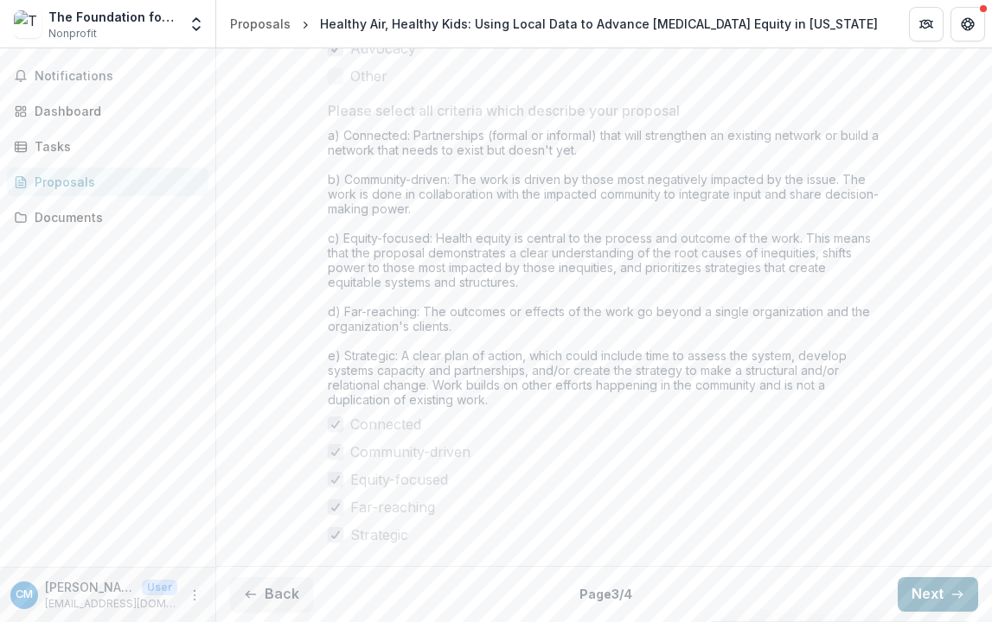
click at [900, 600] on button "Next" at bounding box center [937, 595] width 80 height 35
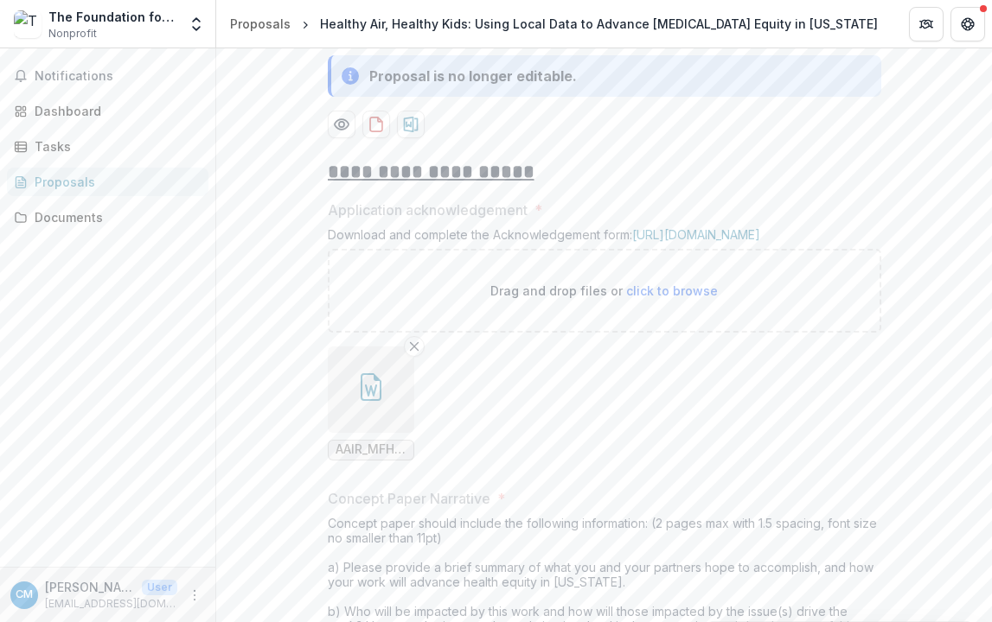
scroll to position [0, 0]
